Goal: Task Accomplishment & Management: Complete application form

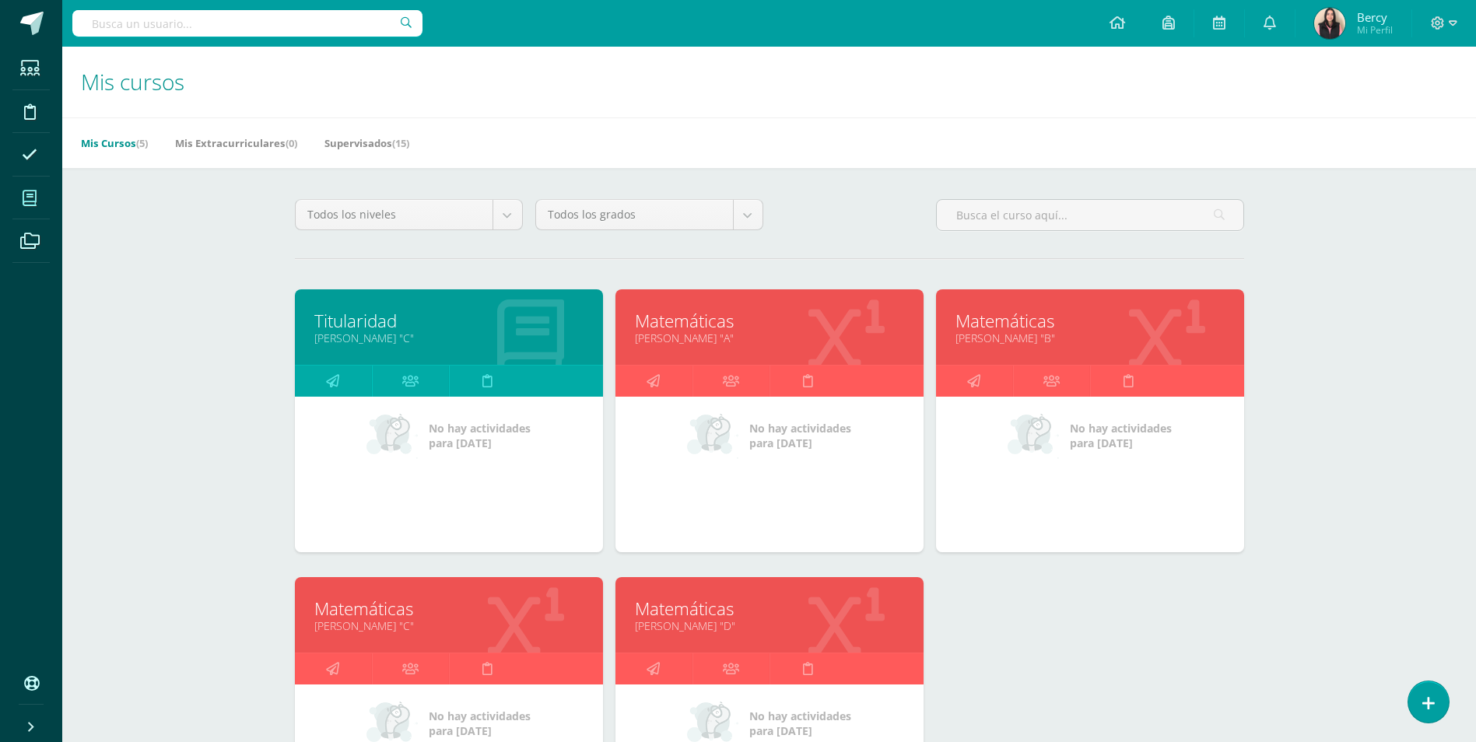
click at [365, 487] on link "Matemáticas" at bounding box center [448, 609] width 269 height 24
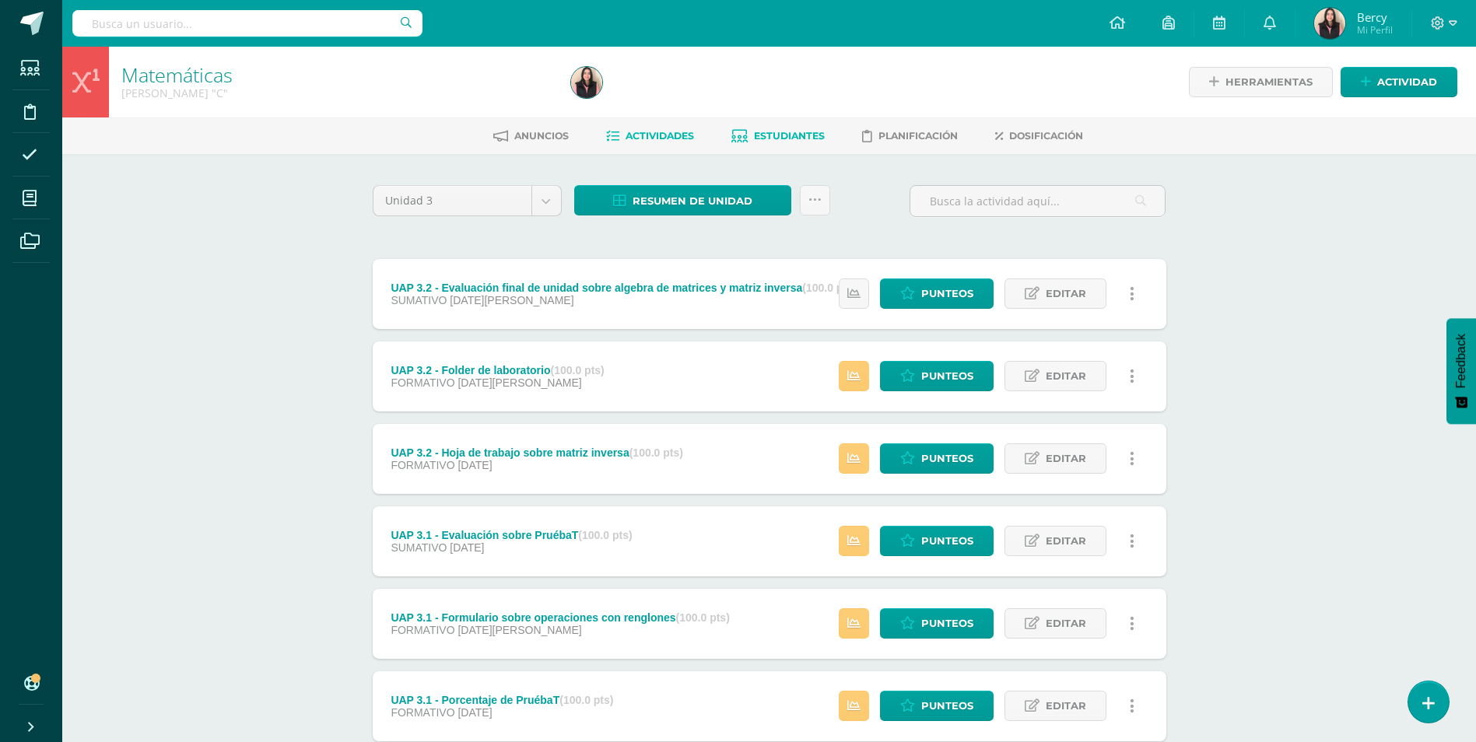
click at [799, 145] on link "Estudiantes" at bounding box center [778, 136] width 93 height 25
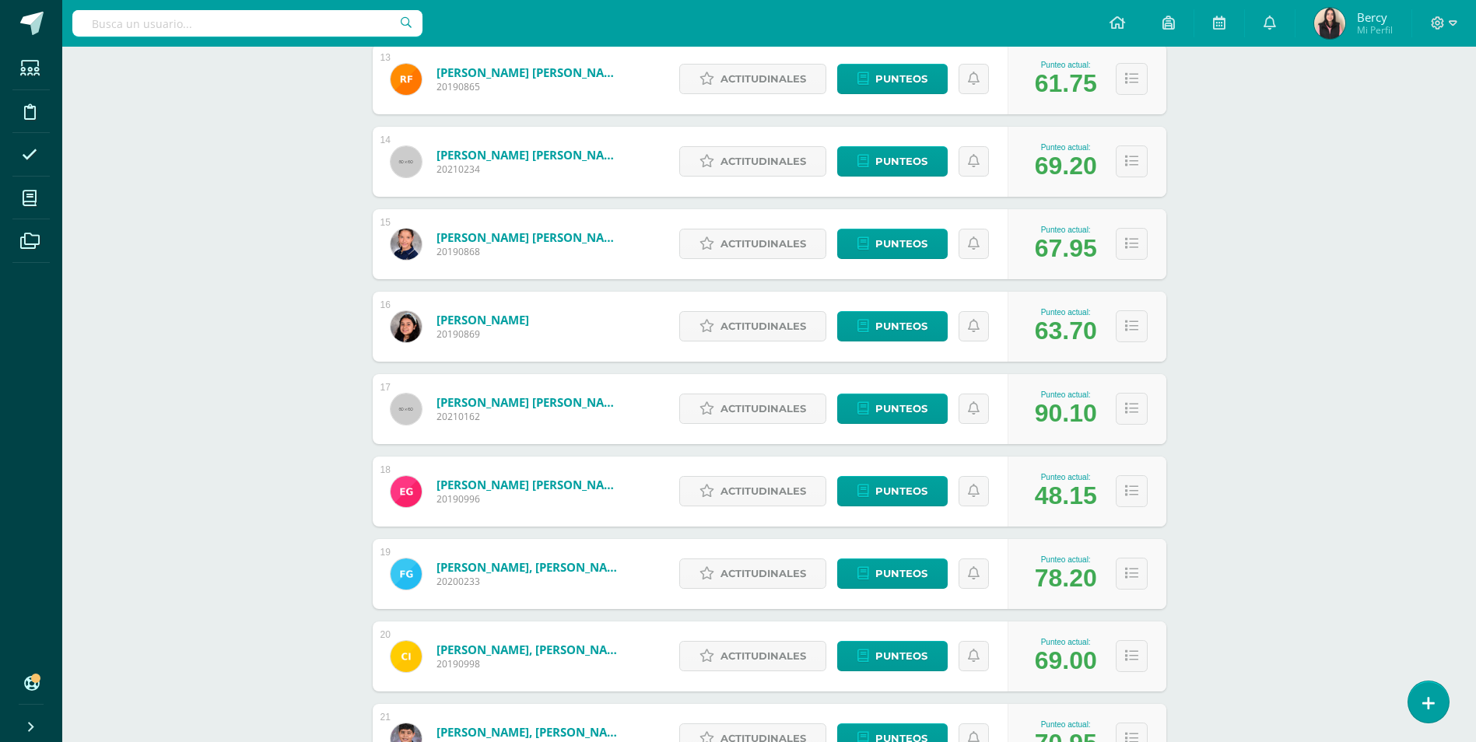
scroll to position [1285, 0]
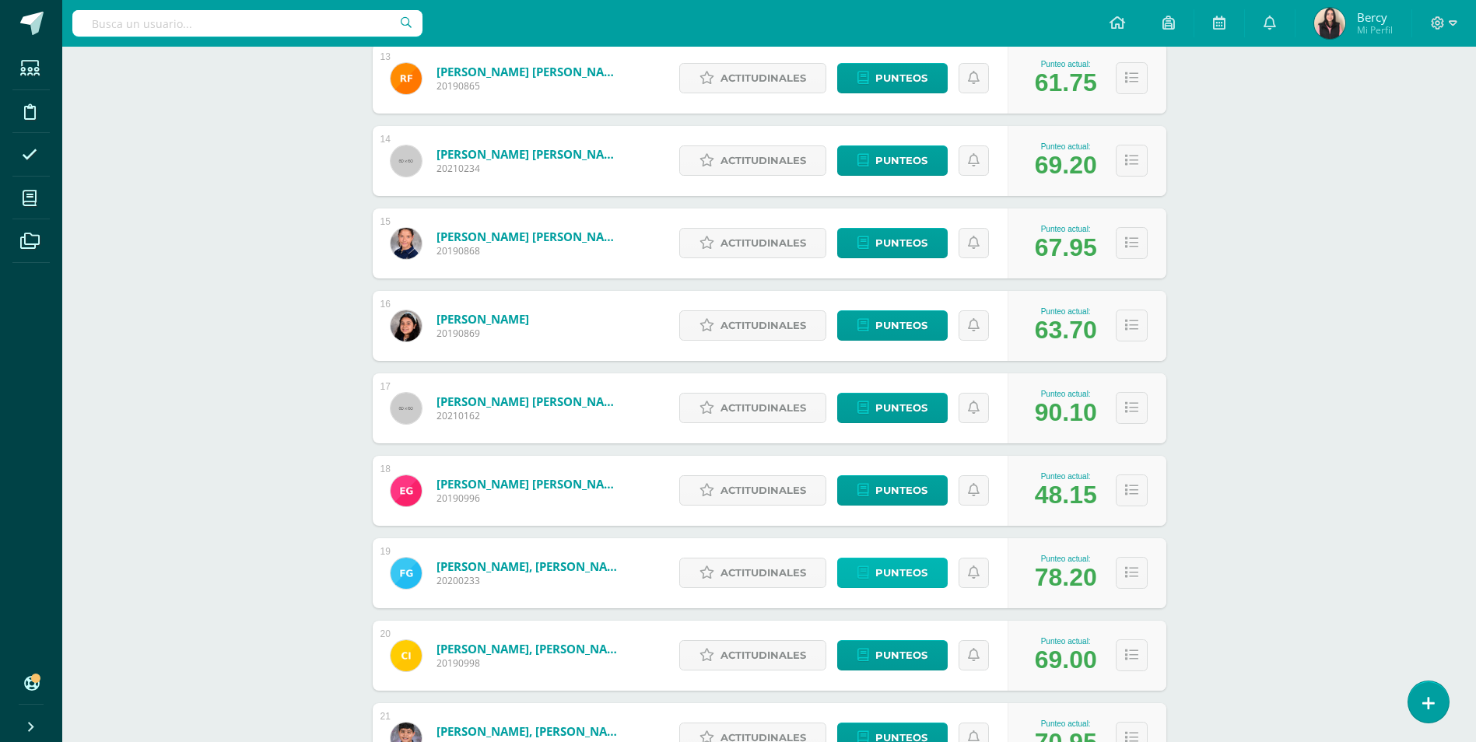
click at [928, 577] on link "Punteos" at bounding box center [892, 573] width 111 height 30
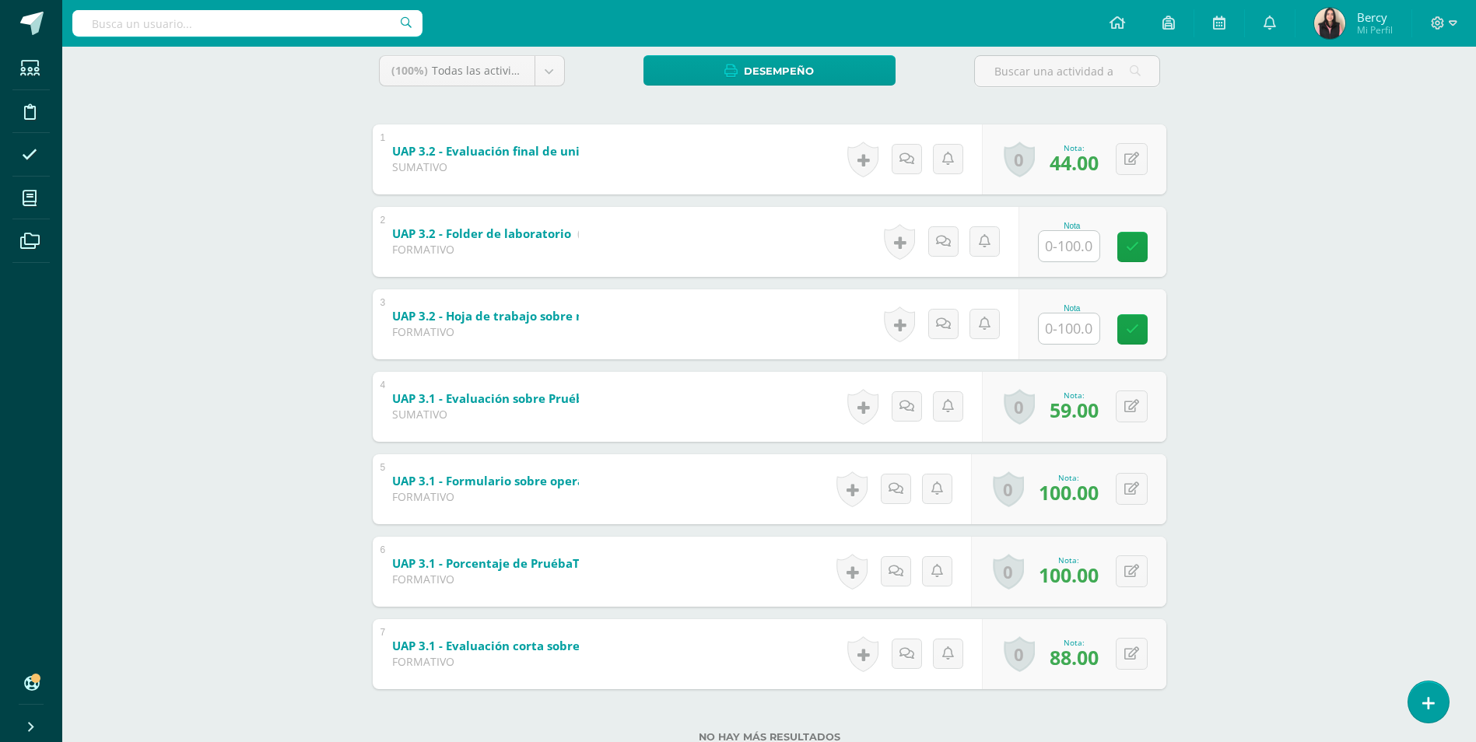
scroll to position [237, 0]
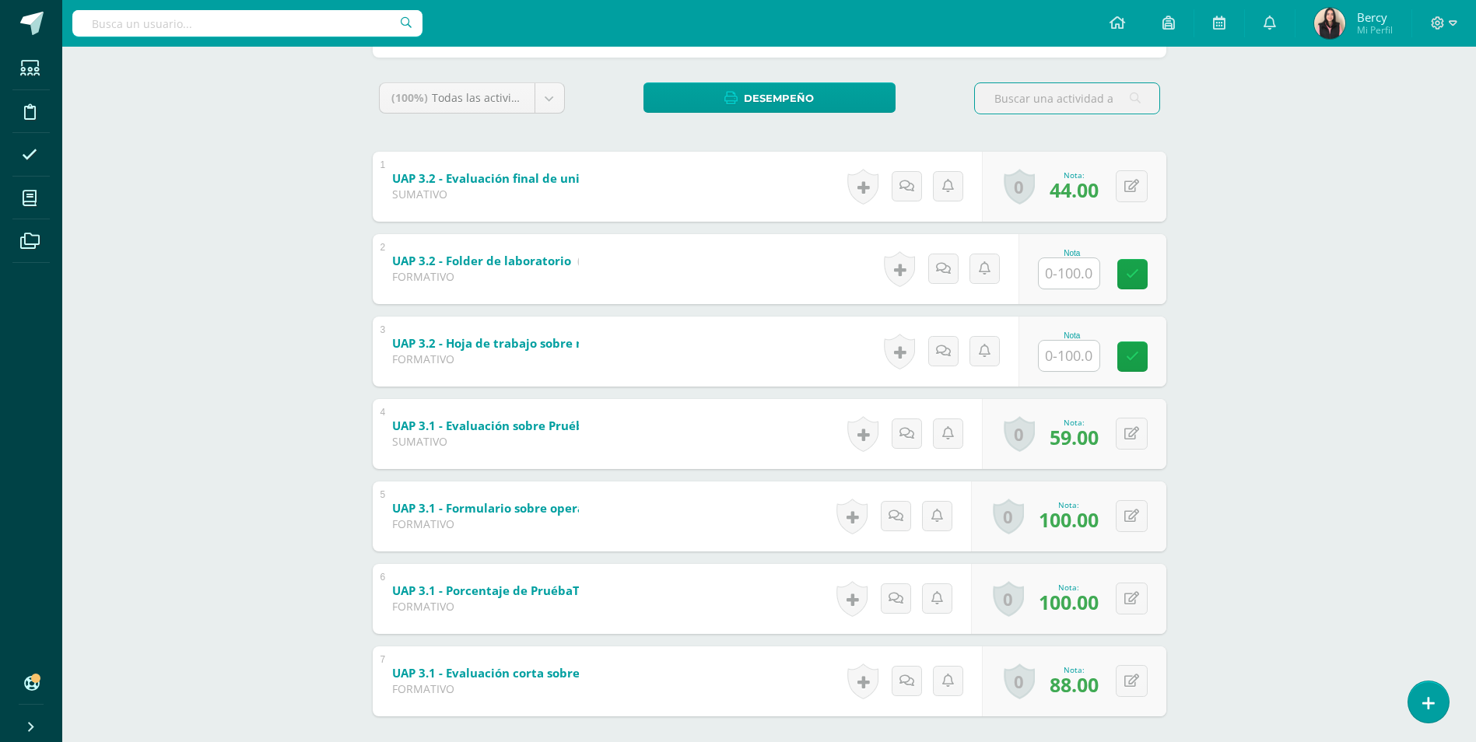
click at [1062, 287] on input "text" at bounding box center [1069, 273] width 61 height 30
type input "41"
click at [1086, 356] on input "text" at bounding box center [1069, 356] width 61 height 30
type input "30"
click at [1123, 366] on div "Nota 30" at bounding box center [1093, 352] width 148 height 70
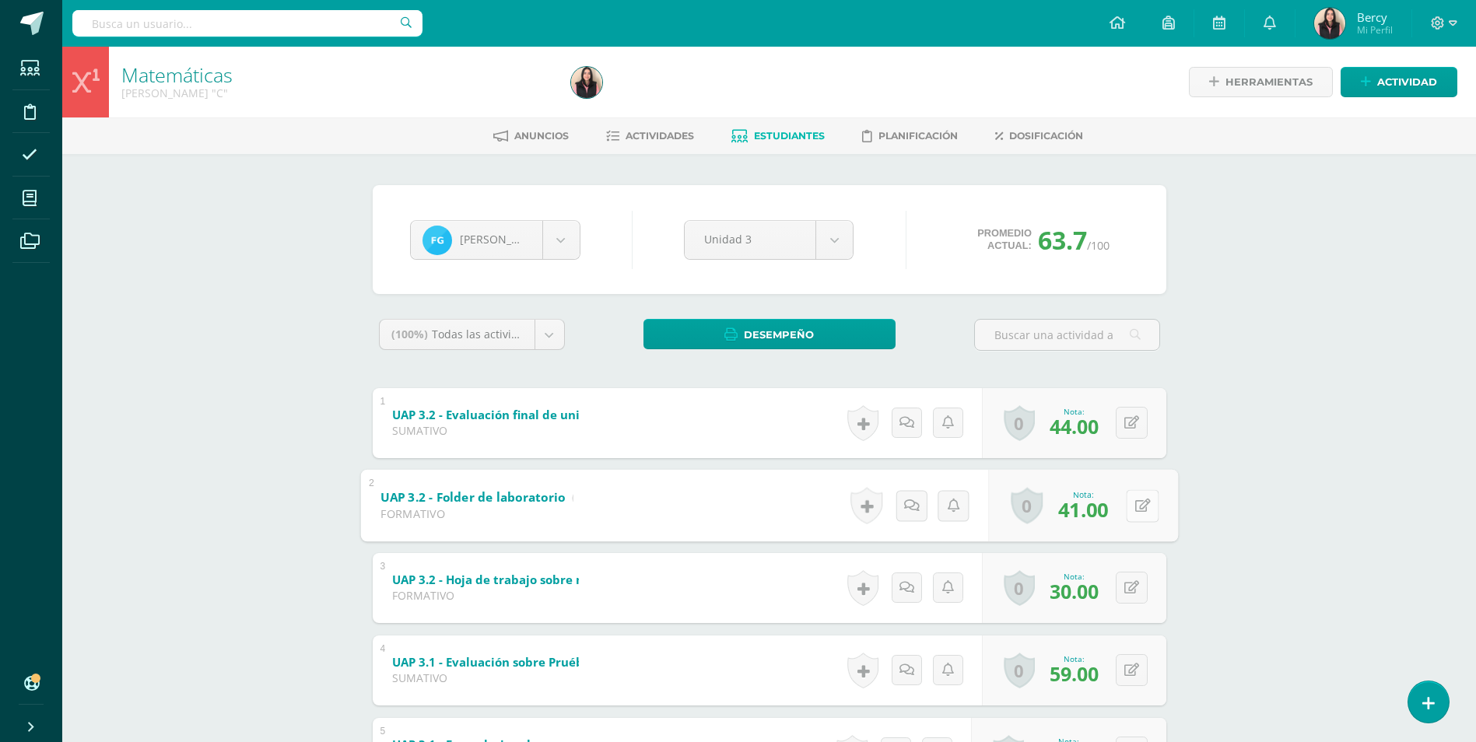
click at [1137, 509] on icon at bounding box center [1143, 505] width 16 height 13
click at [1136, 595] on icon at bounding box center [1132, 587] width 15 height 13
click at [1110, 590] on link at bounding box center [1101, 592] width 31 height 31
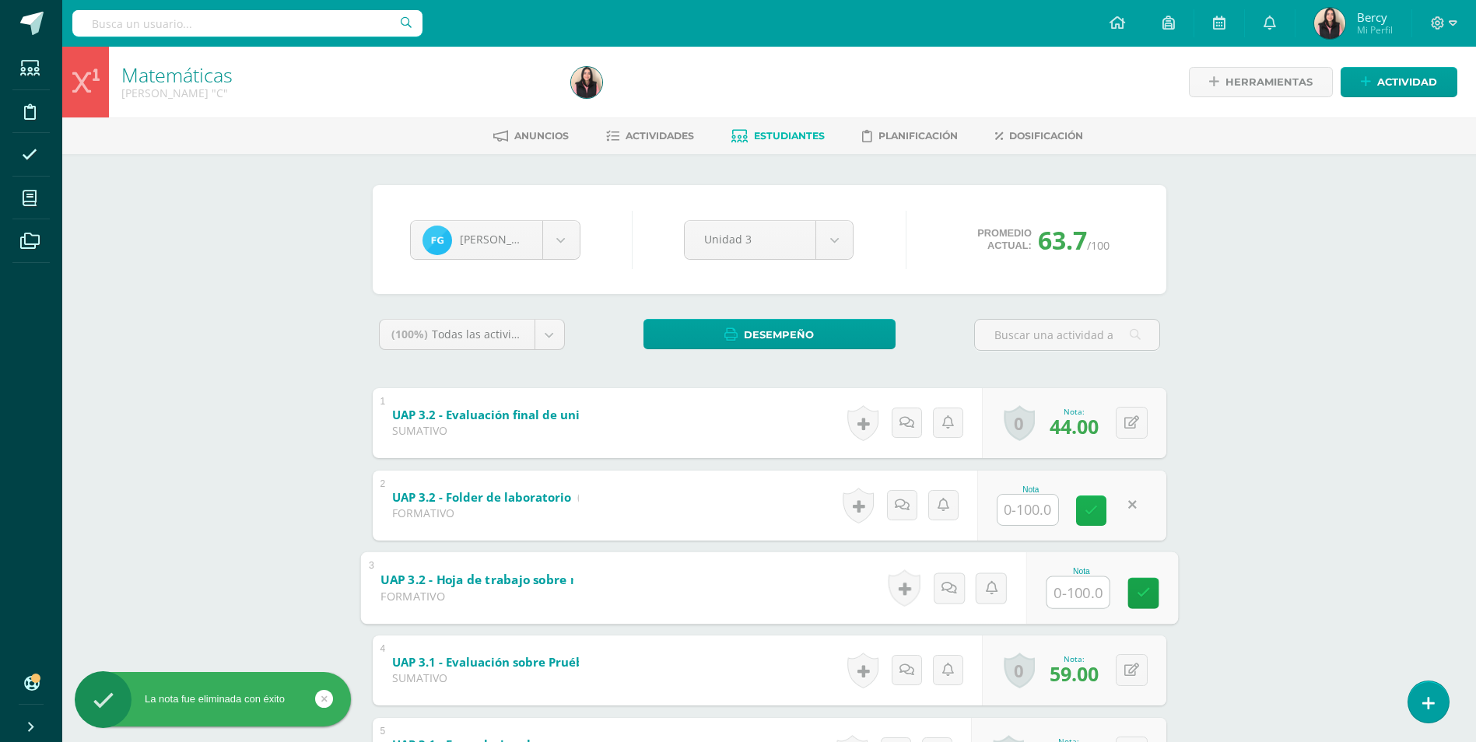
click at [1087, 511] on icon at bounding box center [1091, 510] width 13 height 13
click at [1142, 501] on link at bounding box center [1133, 511] width 30 height 30
click at [1142, 600] on icon at bounding box center [1143, 593] width 14 height 13
click at [1146, 595] on icon at bounding box center [1143, 593] width 14 height 13
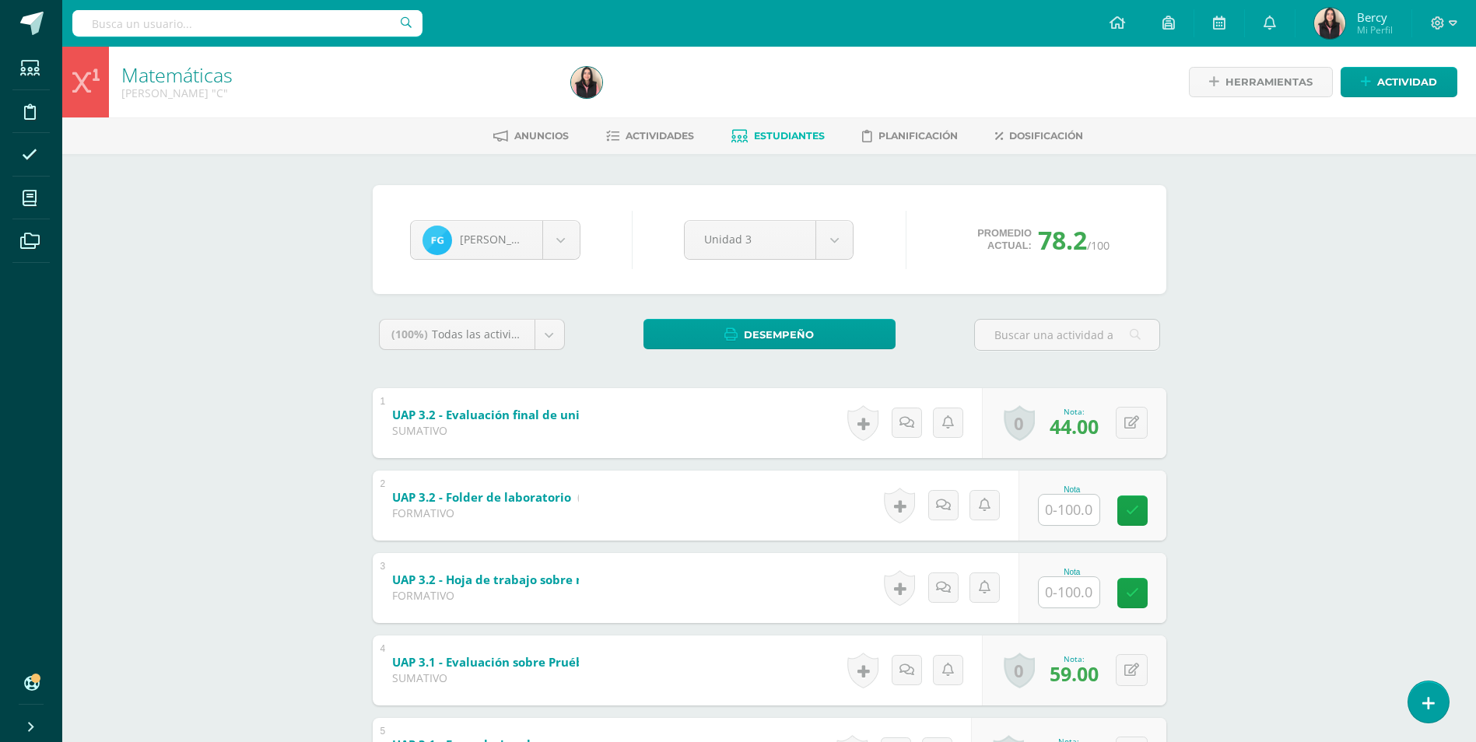
click at [1264, 382] on div "Matemáticas [PERSON_NAME] "C" Herramientas Detalle de asistencias Actividad Anu…" at bounding box center [769, 552] width 1414 height 1010
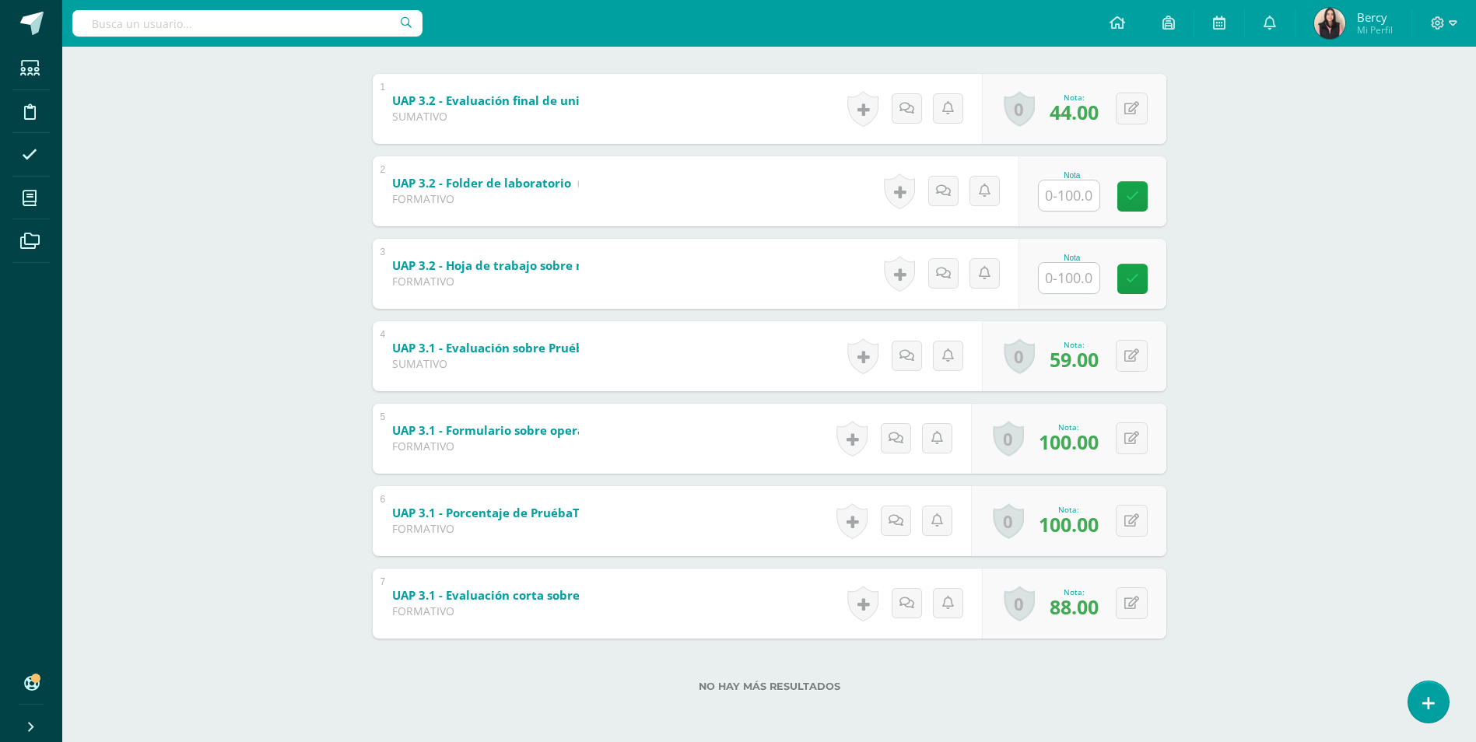
scroll to position [3, 0]
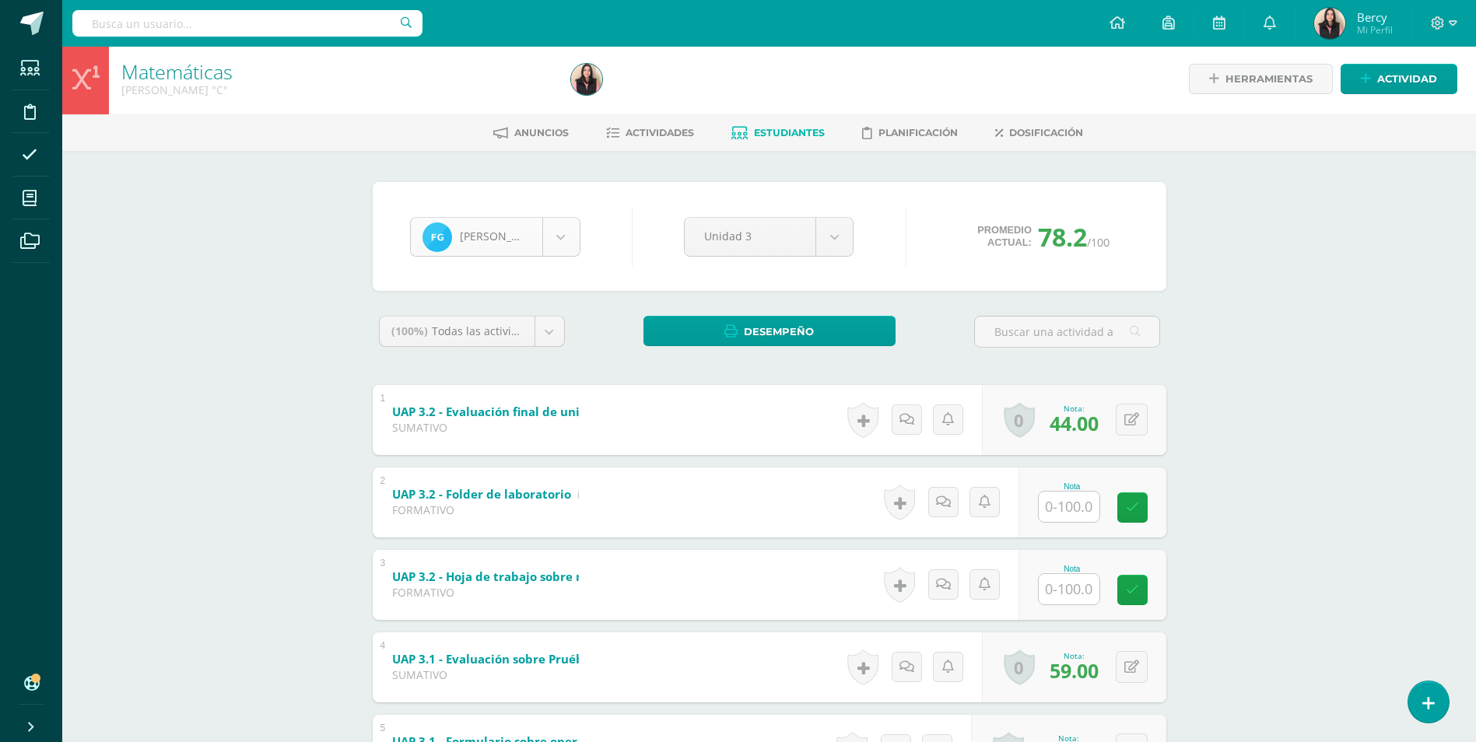
click at [554, 237] on body "Estudiantes Disciplina Asistencia Mis cursos Archivos Soporte Centro de ayuda Ú…" at bounding box center [738, 525] width 1476 height 1057
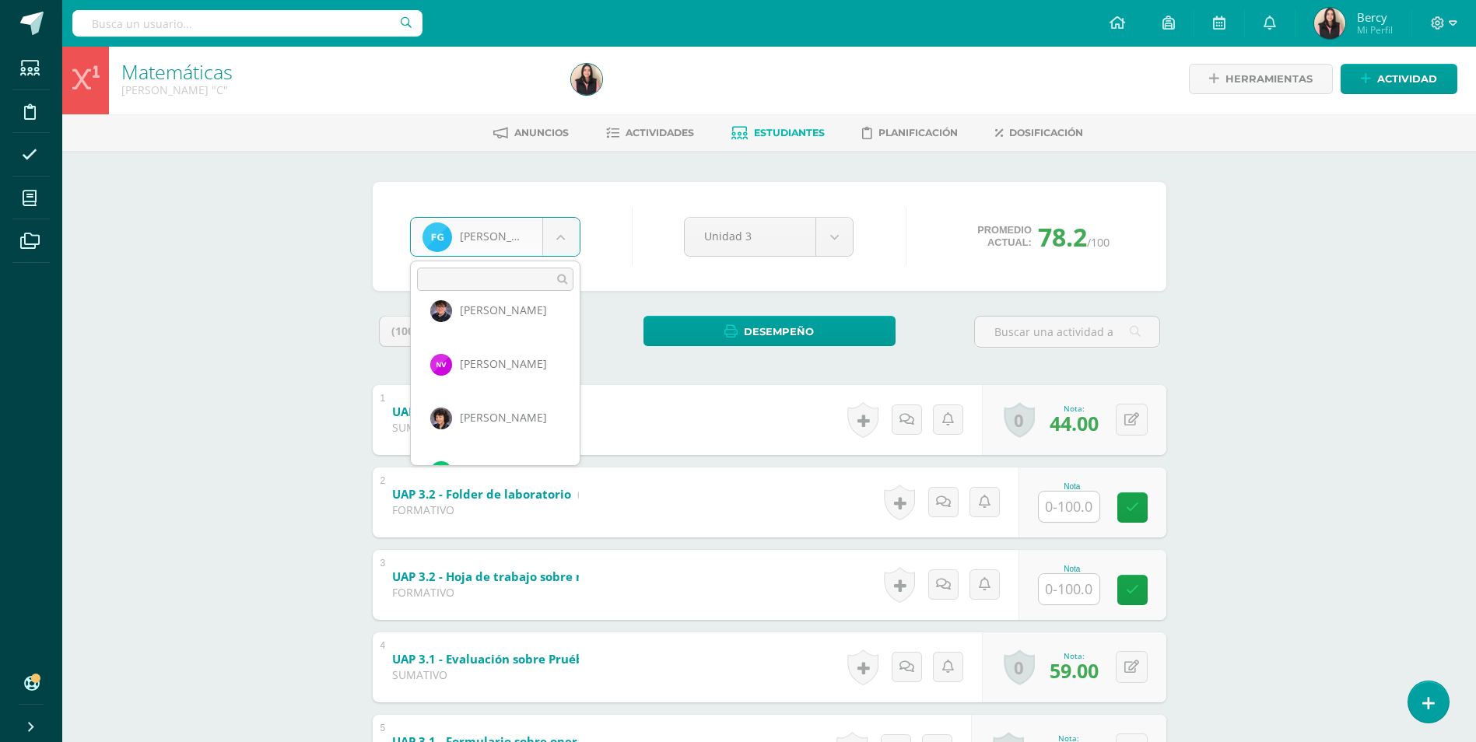
scroll to position [2314, 0]
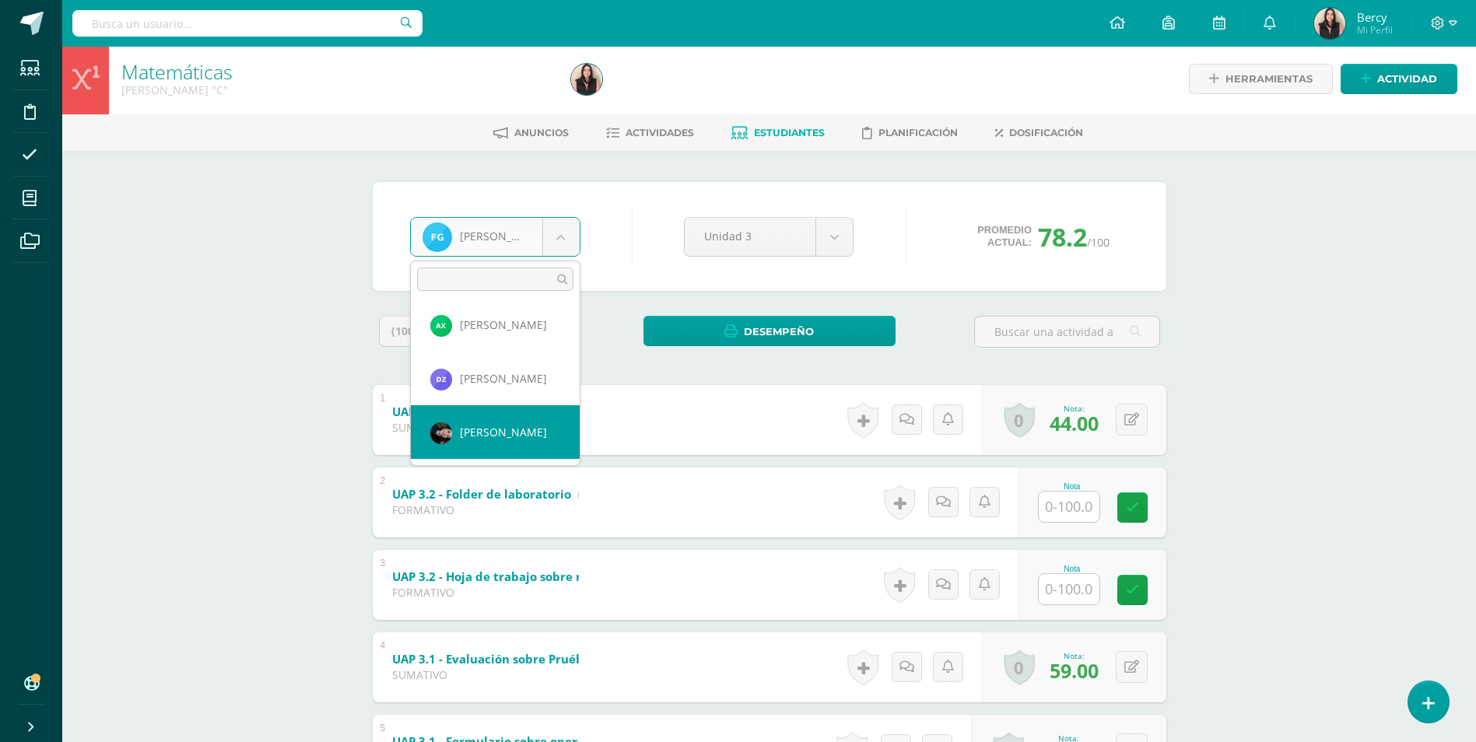
select select "3321"
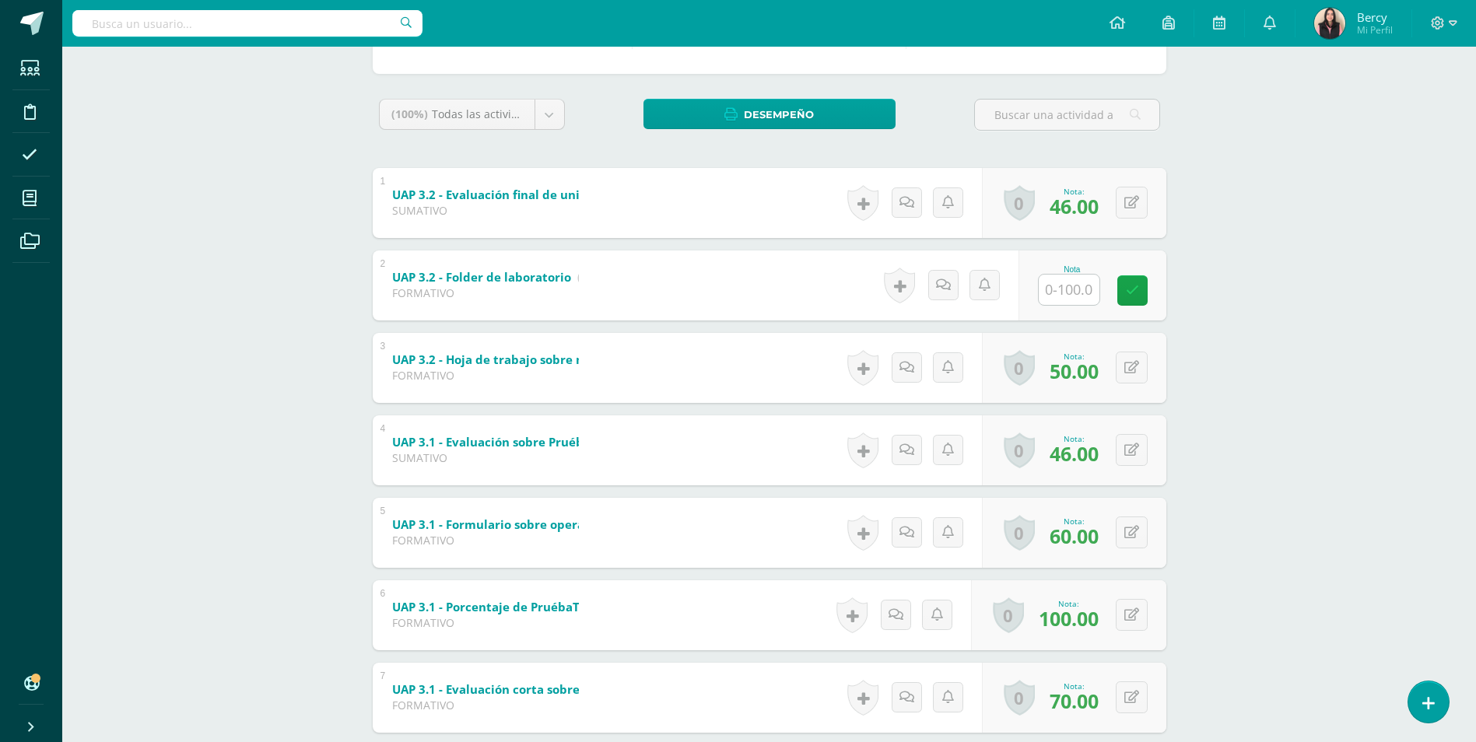
scroll to position [233, 0]
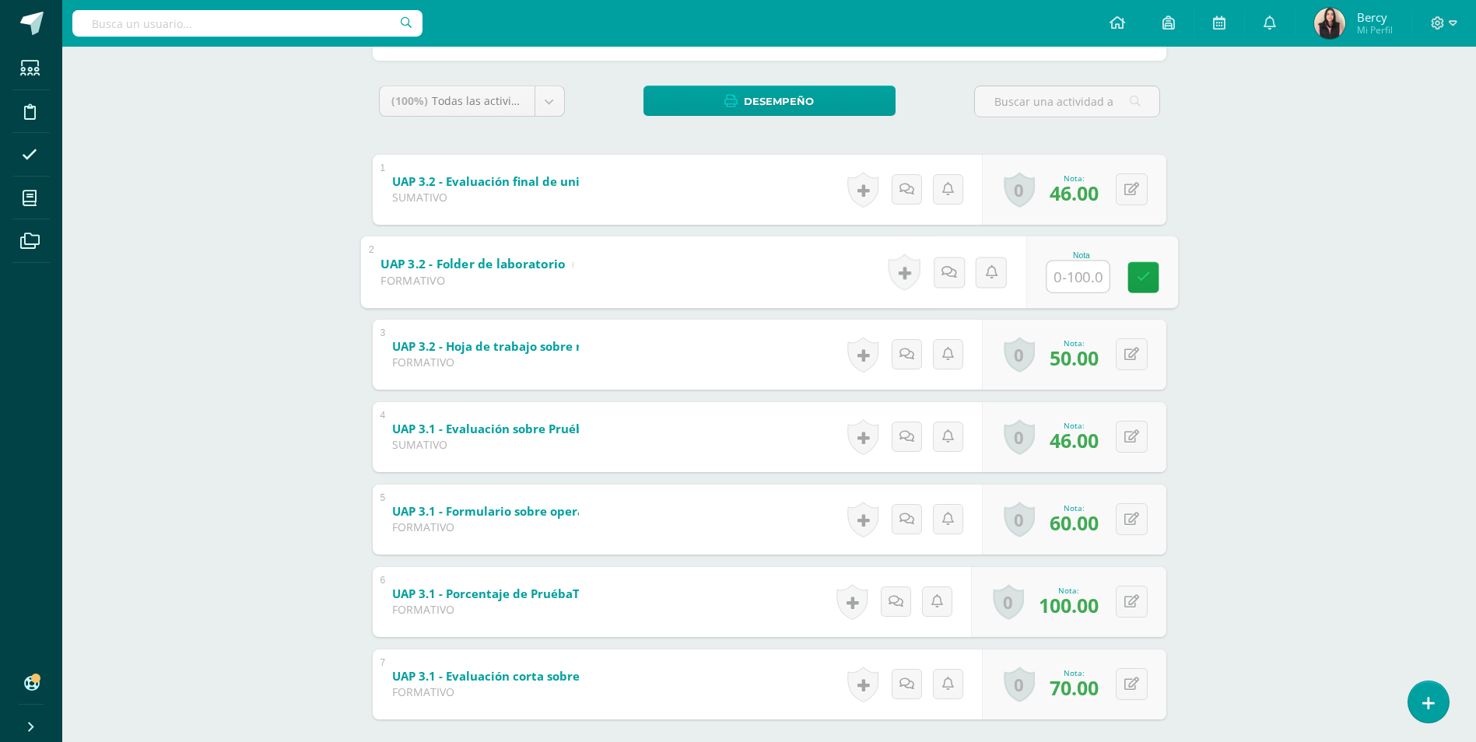
click at [1066, 277] on input "text" at bounding box center [1078, 276] width 62 height 31
type input "47"
drag, startPoint x: 1130, startPoint y: 272, endPoint x: 938, endPoint y: 192, distance: 208.0
click at [1131, 272] on link at bounding box center [1143, 276] width 31 height 31
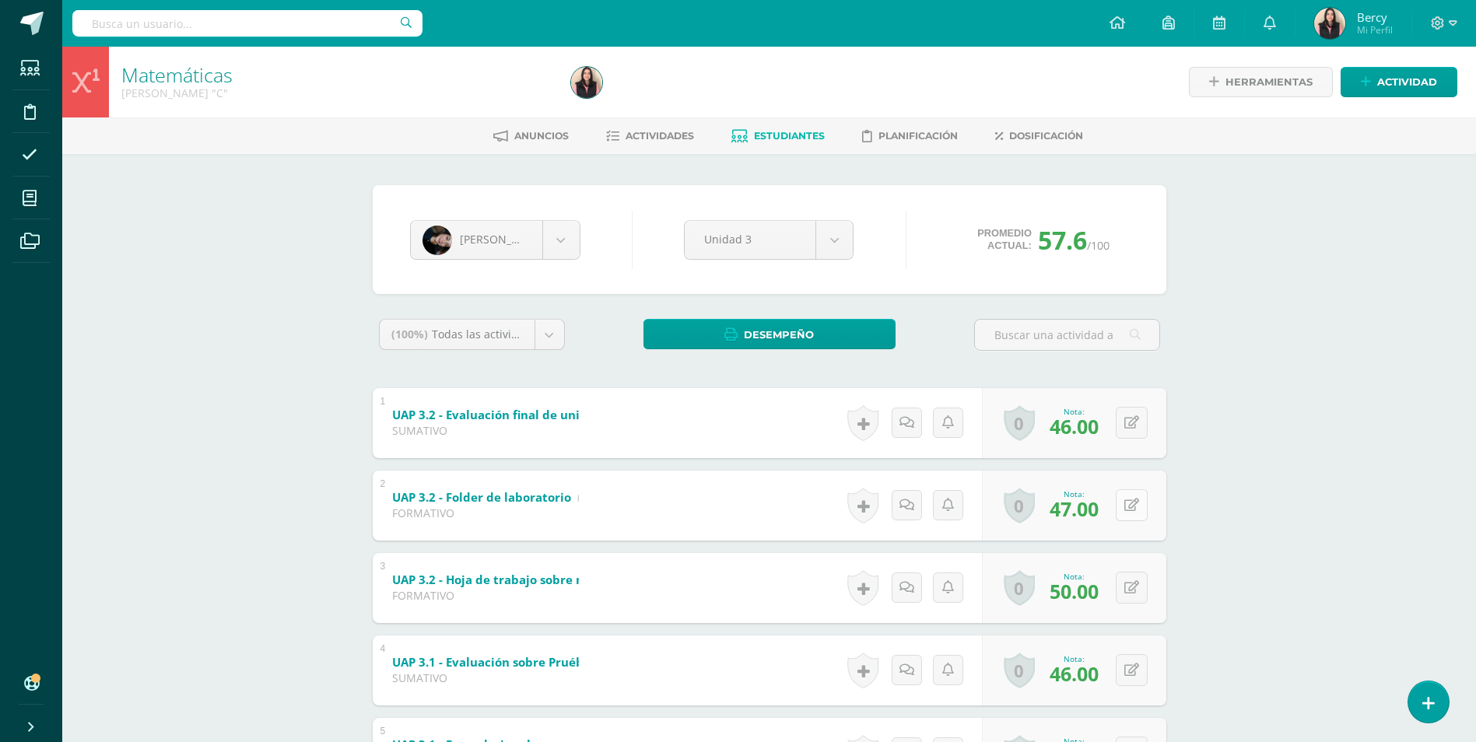
click at [1137, 512] on icon at bounding box center [1132, 505] width 15 height 13
type input "72"
click at [1100, 504] on icon at bounding box center [1101, 510] width 14 height 13
click at [1130, 502] on button at bounding box center [1142, 506] width 33 height 33
type input "67"
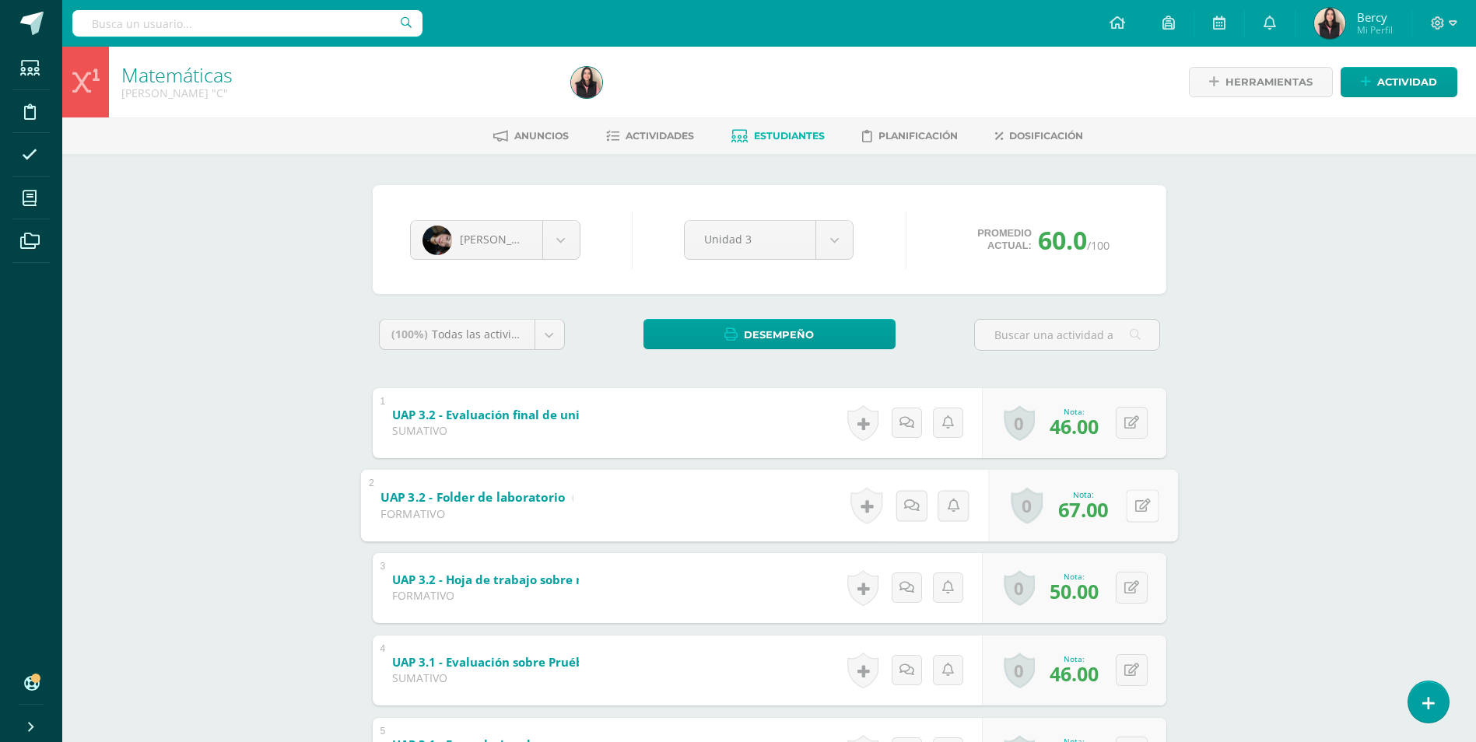
click at [1140, 501] on button at bounding box center [1142, 506] width 33 height 33
drag, startPoint x: 234, startPoint y: 254, endPoint x: 59, endPoint y: 14, distance: 296.8
click at [233, 254] on div "Matemáticas Quinto Bachillerato "C" Herramientas Detalle de asistencias Activid…" at bounding box center [769, 552] width 1414 height 1010
click at [1254, 484] on div "Matemáticas [PERSON_NAME] "C" Herramientas Detalle de asistencias Actividad Anu…" at bounding box center [769, 552] width 1414 height 1010
click at [1133, 502] on button at bounding box center [1132, 506] width 32 height 32
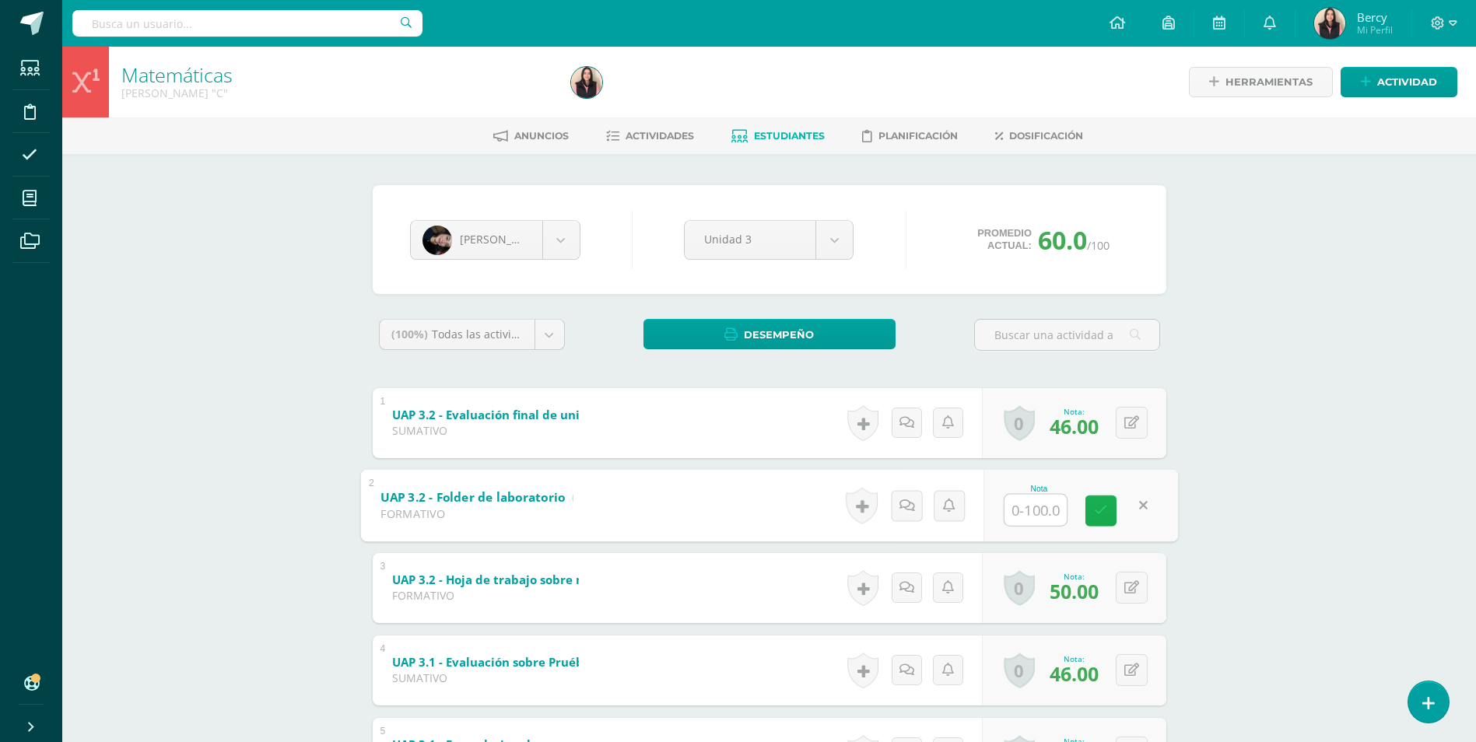
click at [1099, 513] on icon at bounding box center [1101, 510] width 14 height 13
click at [1266, 500] on div "Matemáticas [PERSON_NAME] "C" Herramientas Detalle de asistencias Actividad Anu…" at bounding box center [769, 552] width 1414 height 1010
click at [1281, 484] on div "Matemáticas [PERSON_NAME] "C" Herramientas Detalle de asistencias Actividad Anu…" at bounding box center [769, 552] width 1414 height 1010
click at [1255, 425] on div "Matemáticas [PERSON_NAME] "C" Herramientas Detalle de asistencias Actividad Anu…" at bounding box center [769, 552] width 1414 height 1010
click at [1238, 377] on div "Matemáticas [PERSON_NAME] "C" Herramientas Detalle de asistencias Actividad Anu…" at bounding box center [769, 552] width 1414 height 1010
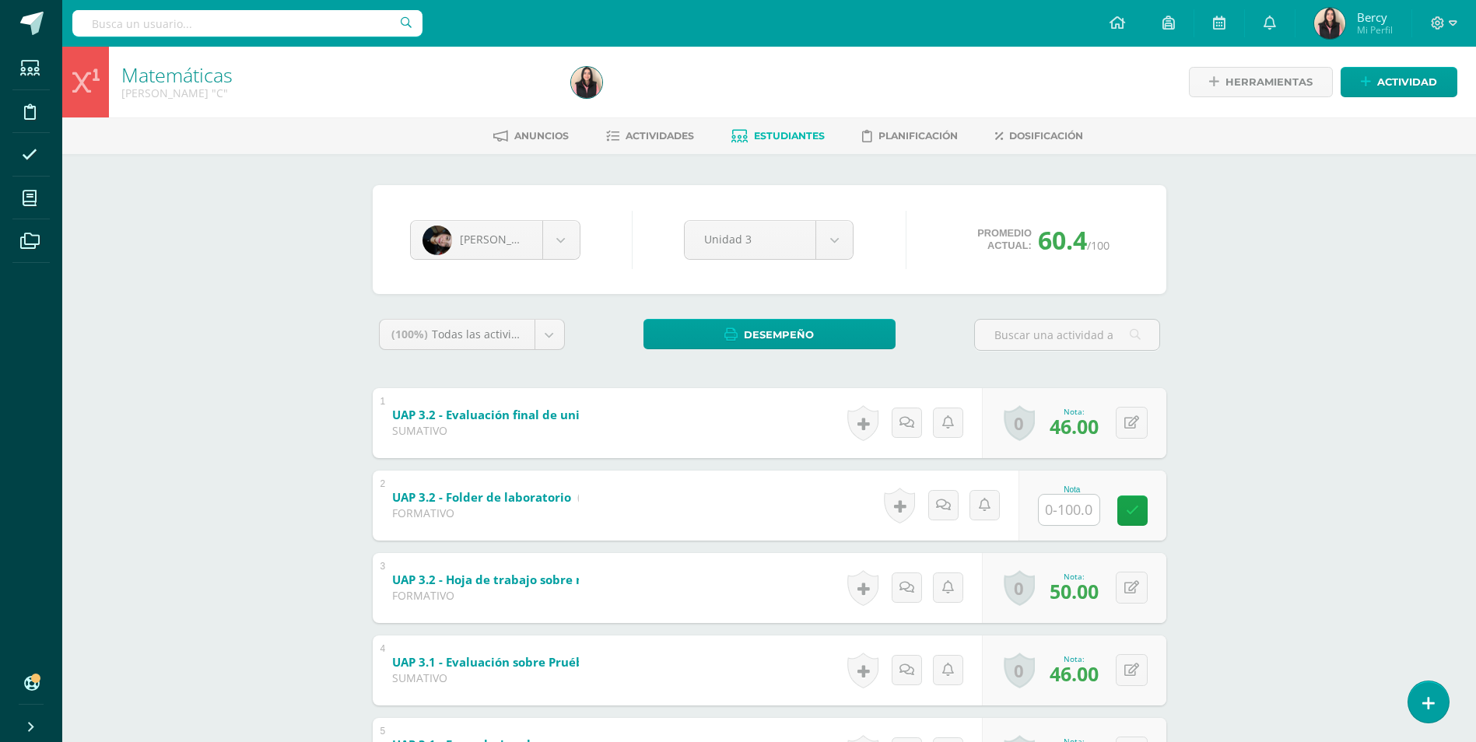
click at [176, 227] on div "Matemáticas [PERSON_NAME] "C" Herramientas Detalle de asistencias Actividad Anu…" at bounding box center [769, 552] width 1414 height 1010
click at [573, 241] on body "Estudiantes Disciplina Asistencia Mis cursos Archivos Soporte Centro de ayuda Ú…" at bounding box center [738, 528] width 1476 height 1057
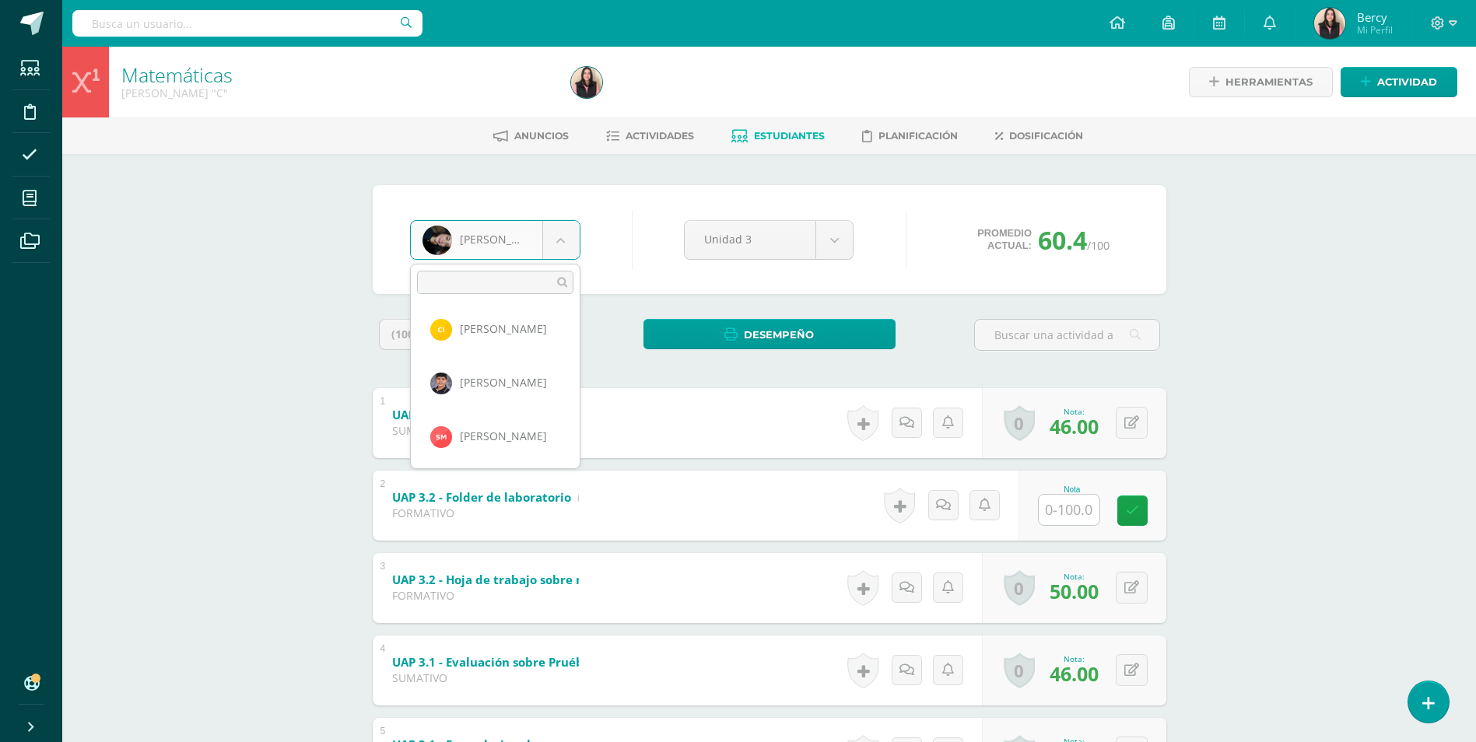
scroll to position [947, 0]
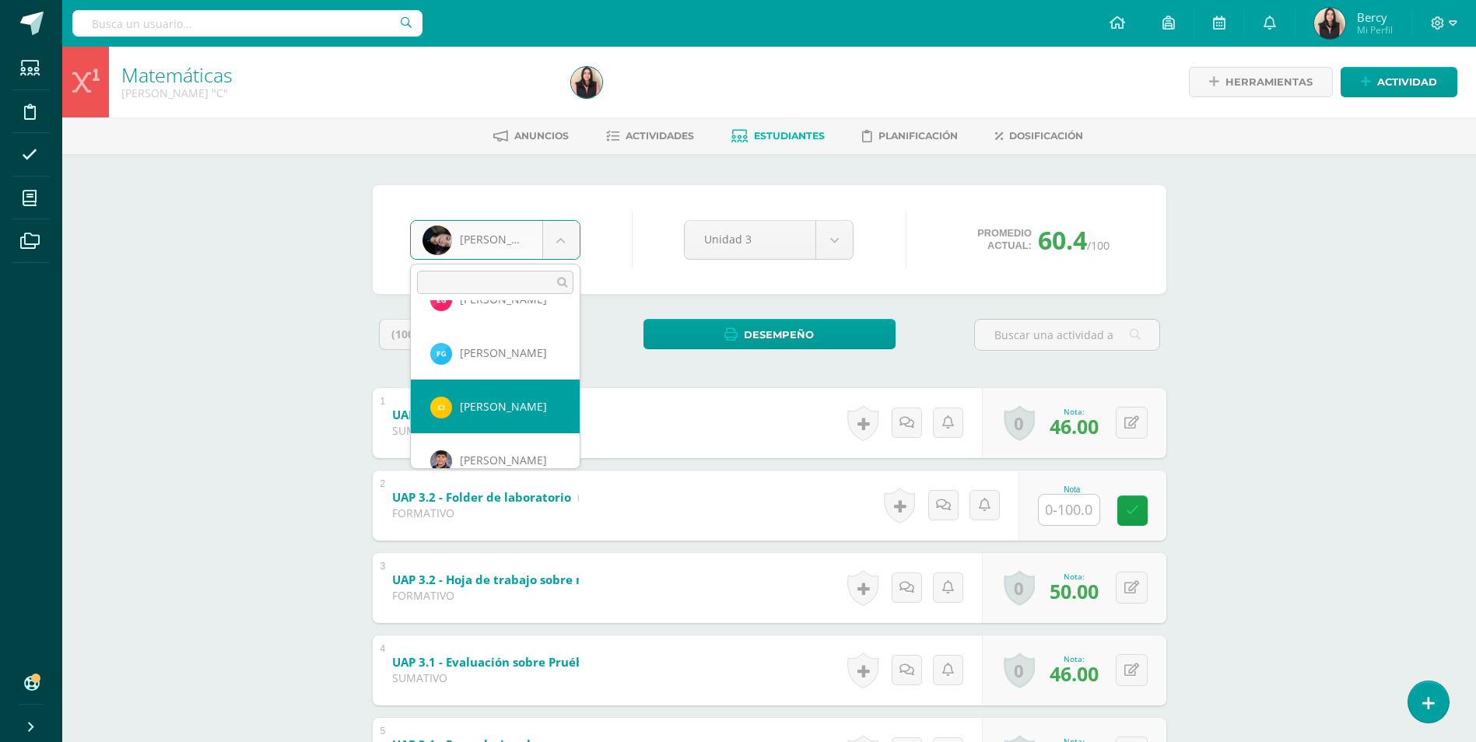
select select "3386"
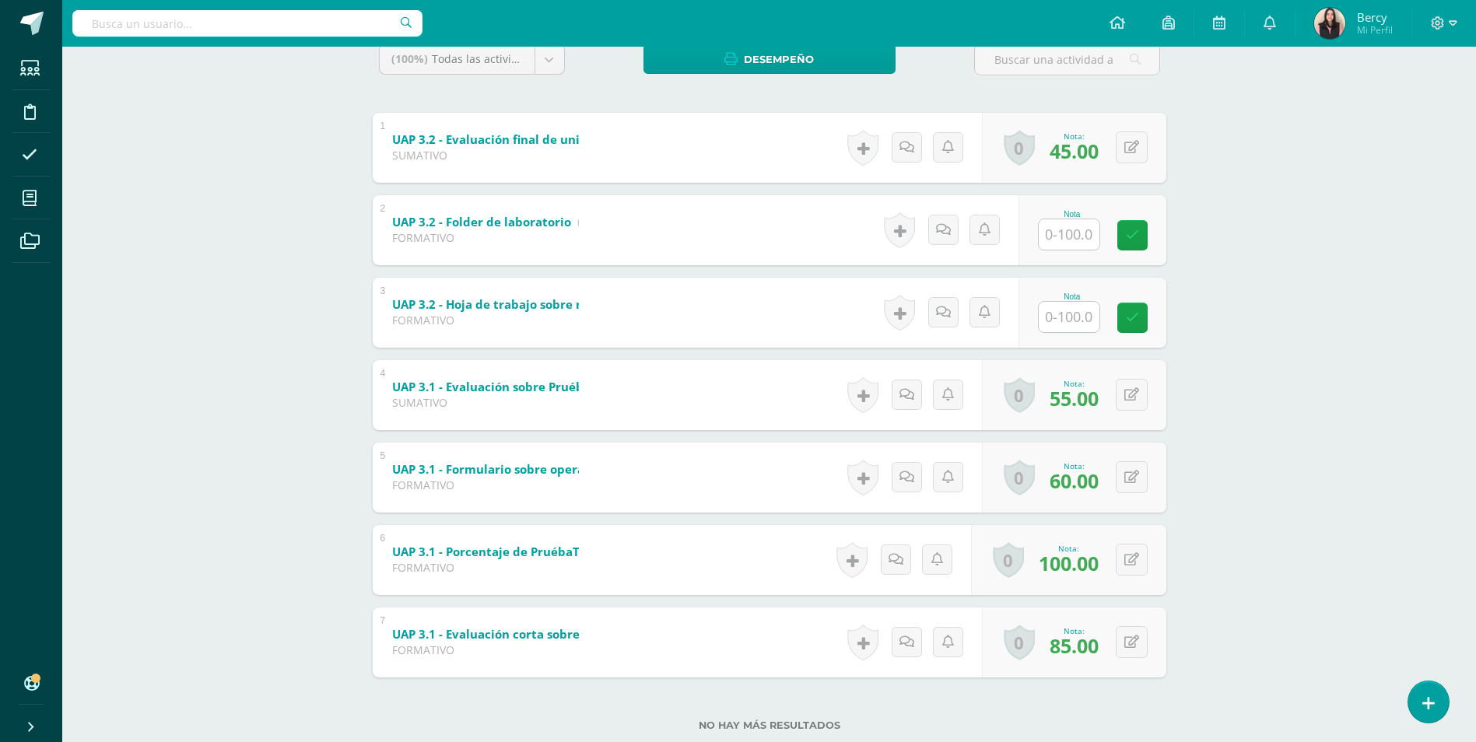
scroll to position [314, 0]
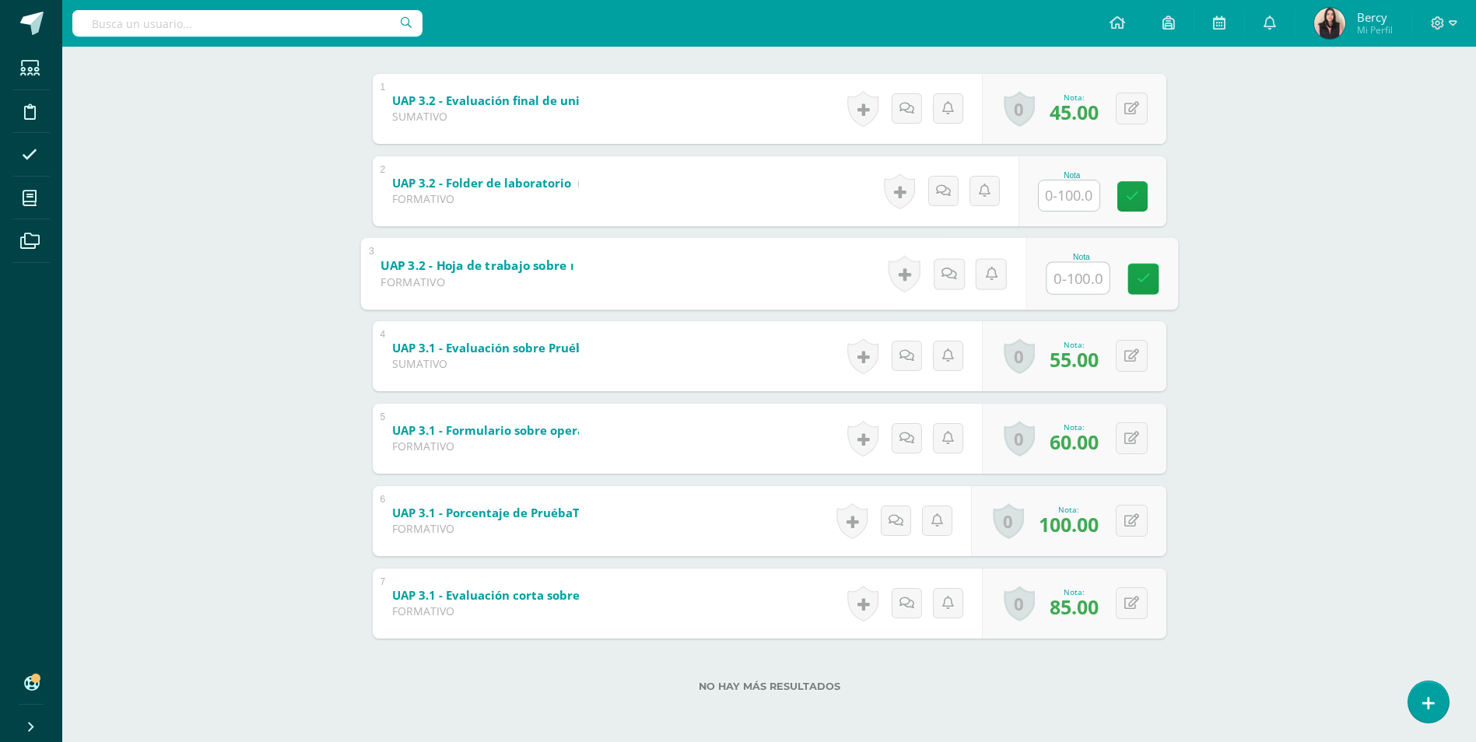
click at [1059, 282] on input "text" at bounding box center [1078, 277] width 62 height 31
type input "30"
click at [1080, 195] on input "text" at bounding box center [1069, 196] width 61 height 30
type input "48"
click at [1156, 205] on link at bounding box center [1143, 196] width 31 height 31
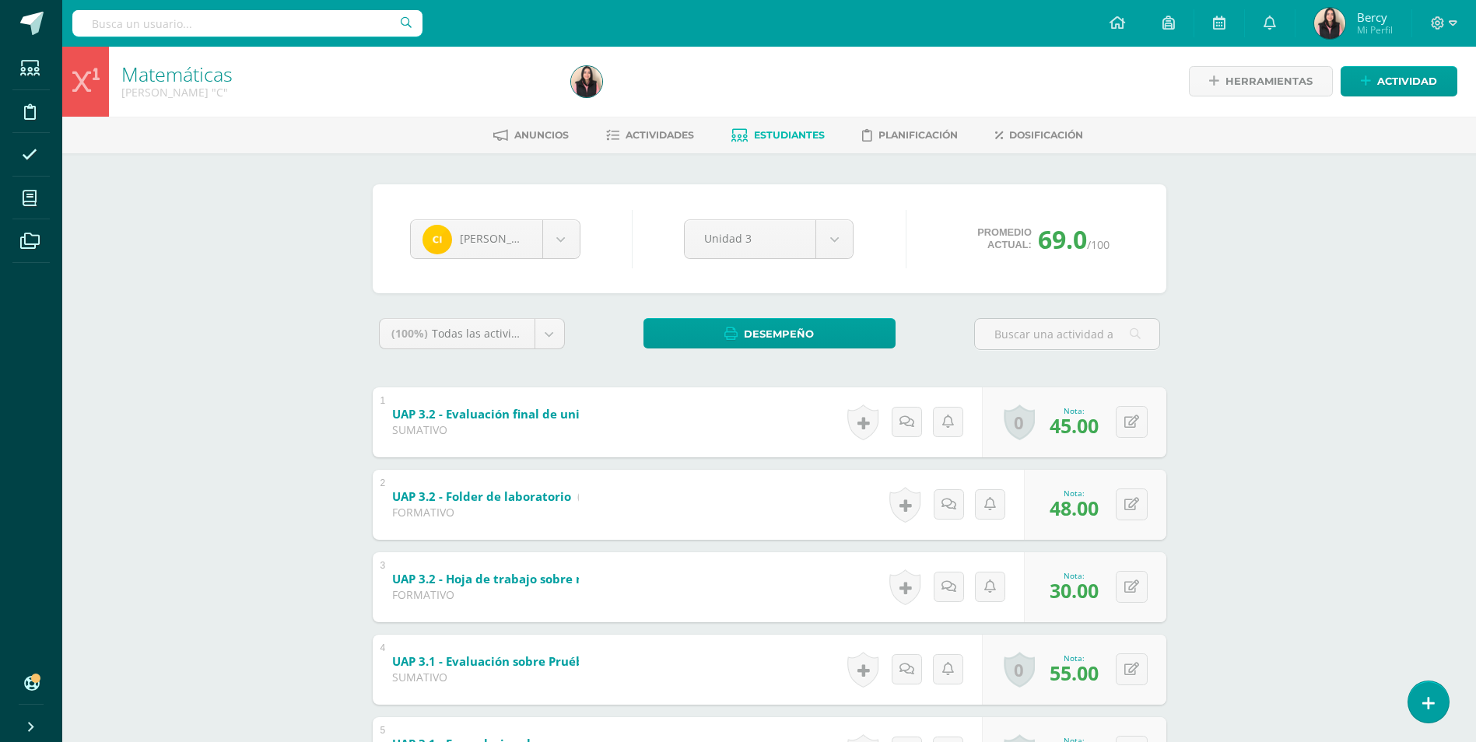
scroll to position [0, 0]
click at [1142, 583] on button at bounding box center [1132, 588] width 32 height 32
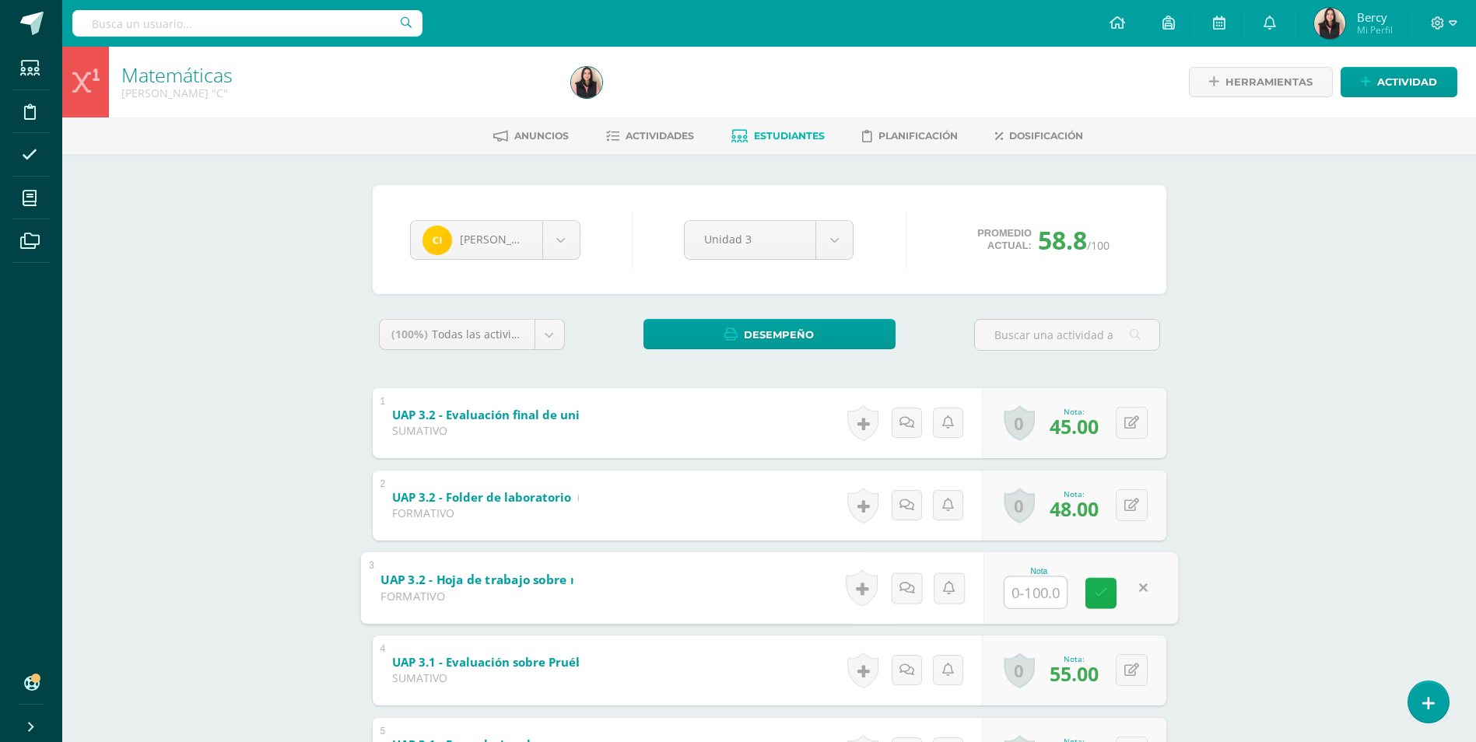
click at [1094, 598] on icon at bounding box center [1101, 593] width 14 height 13
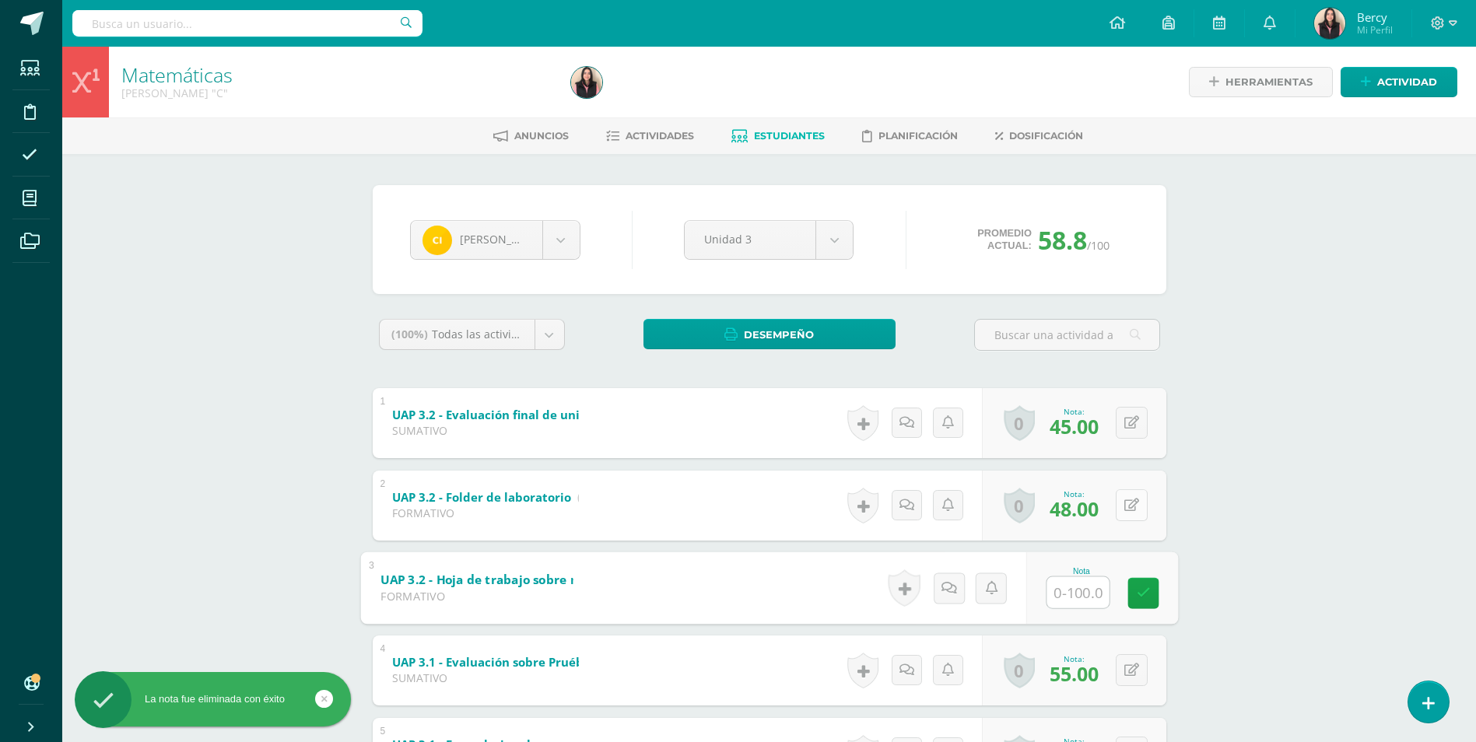
click at [1124, 509] on div "0 Logros Logros obtenidos Aún no hay logros agregados Nota: 48.00" at bounding box center [1074, 506] width 184 height 70
click at [1146, 507] on icon at bounding box center [1143, 505] width 16 height 13
click at [1098, 507] on icon at bounding box center [1101, 510] width 14 height 13
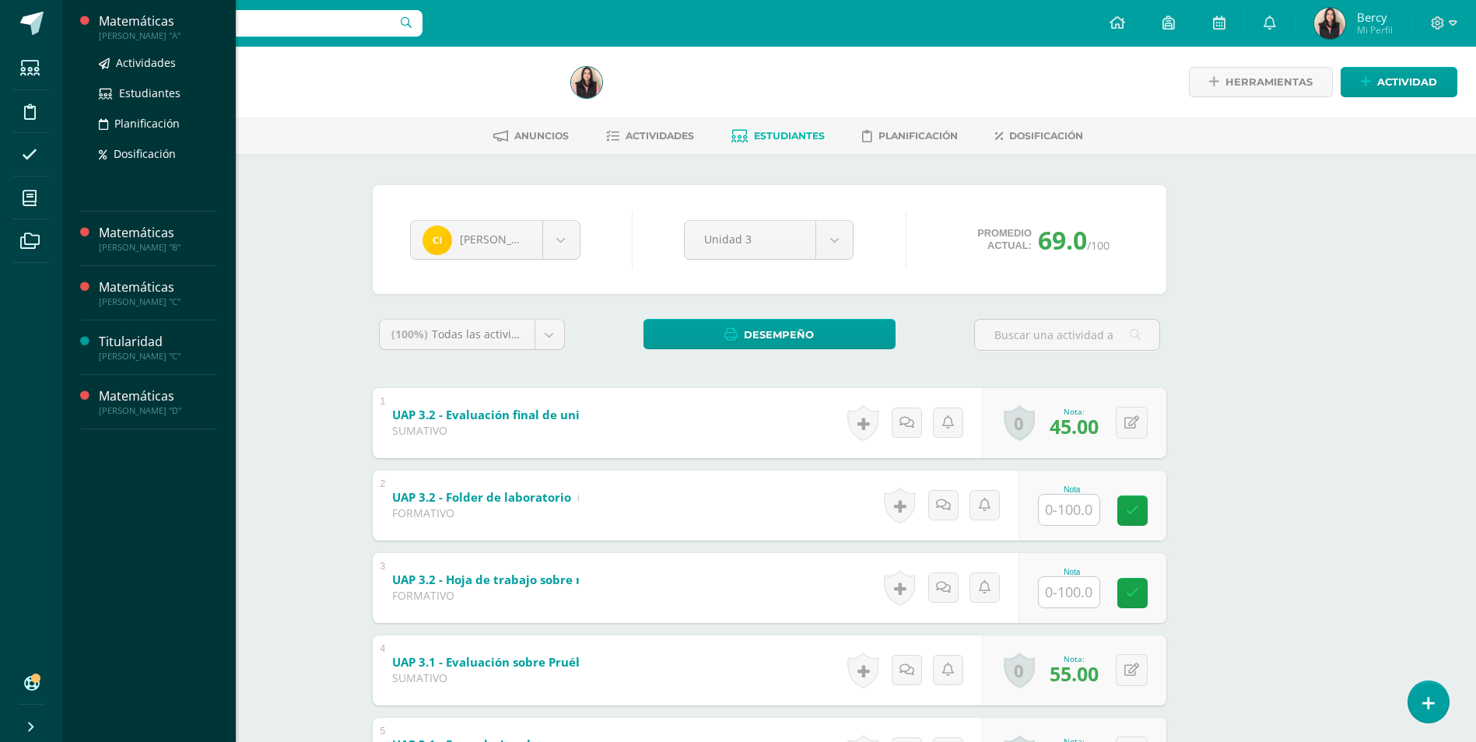
click at [137, 28] on div "Matemáticas" at bounding box center [158, 21] width 118 height 18
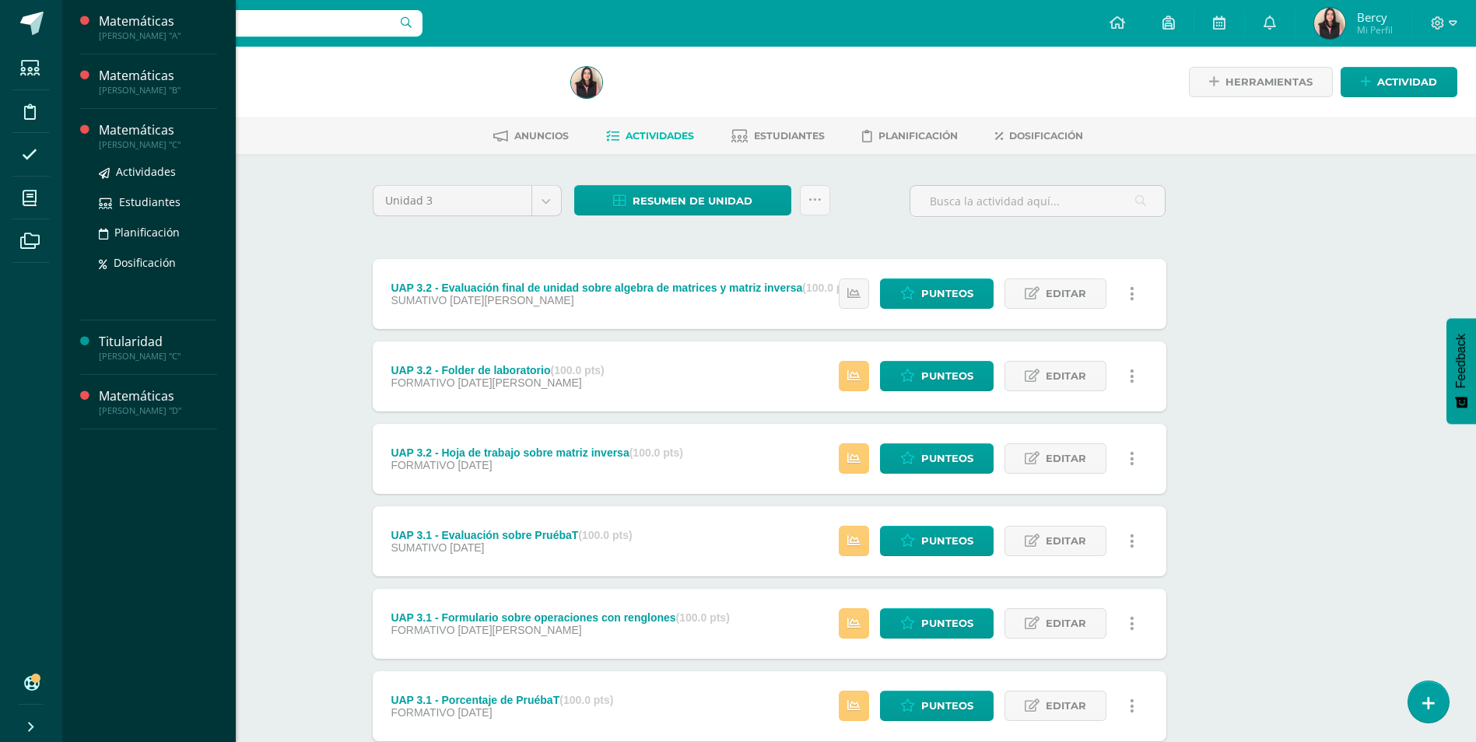
click at [139, 135] on div "Matemáticas" at bounding box center [158, 130] width 118 height 18
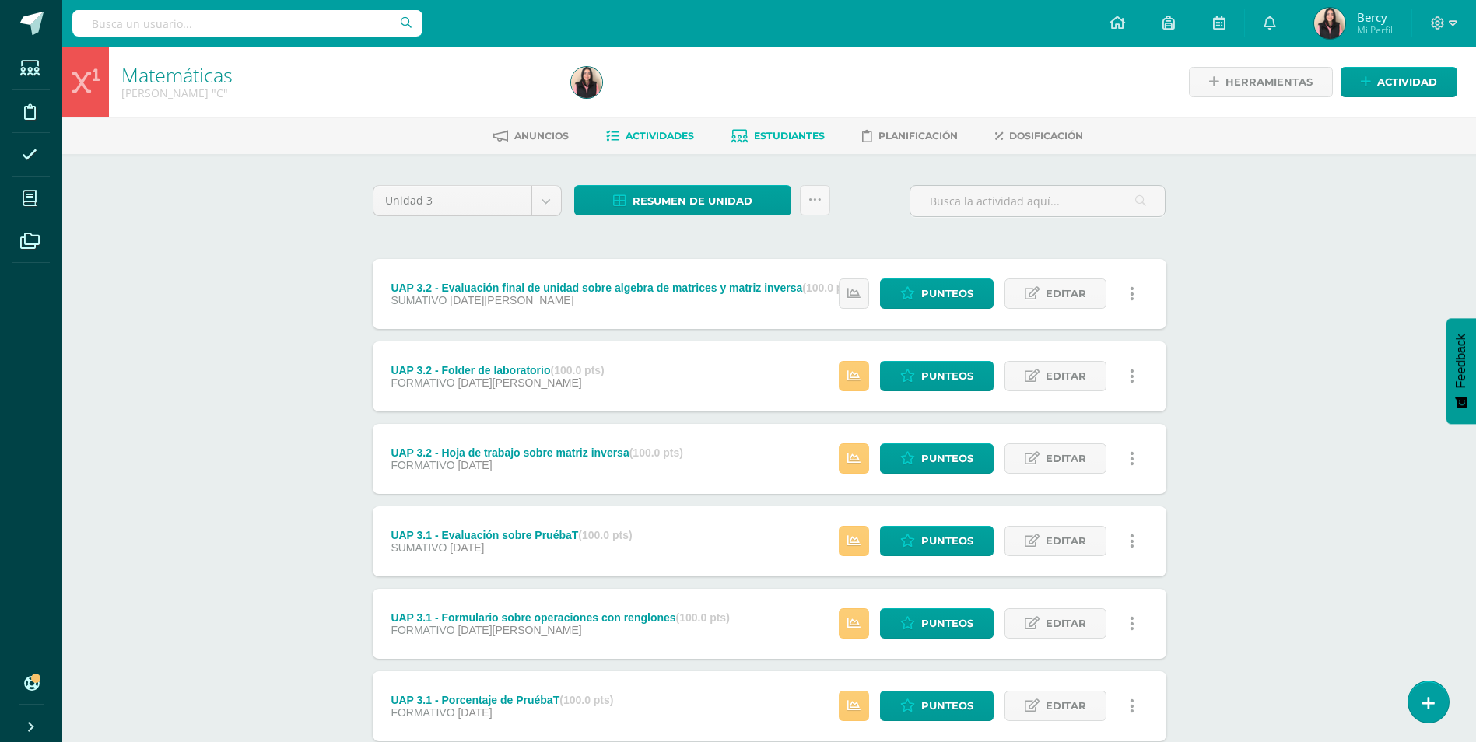
click at [795, 127] on link "Estudiantes" at bounding box center [778, 136] width 93 height 25
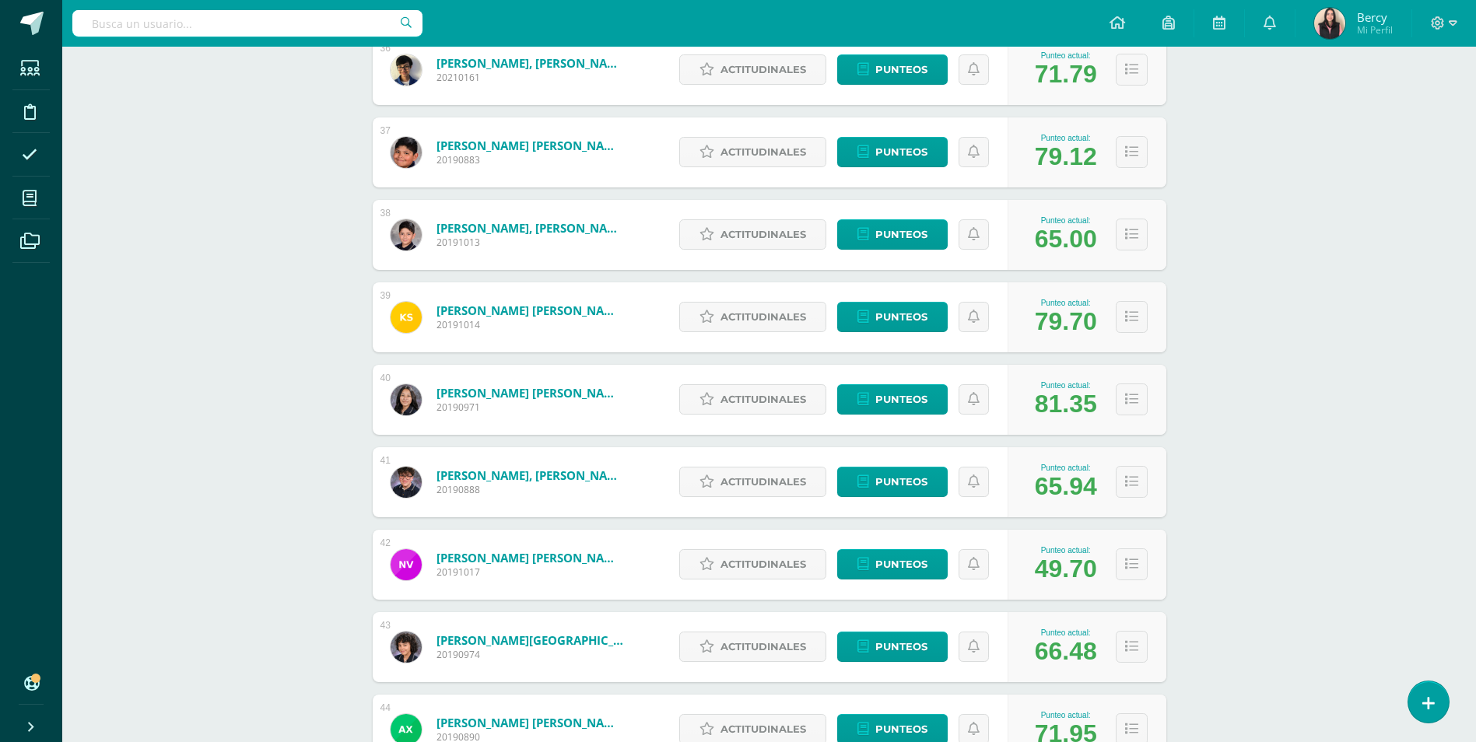
scroll to position [3326, 0]
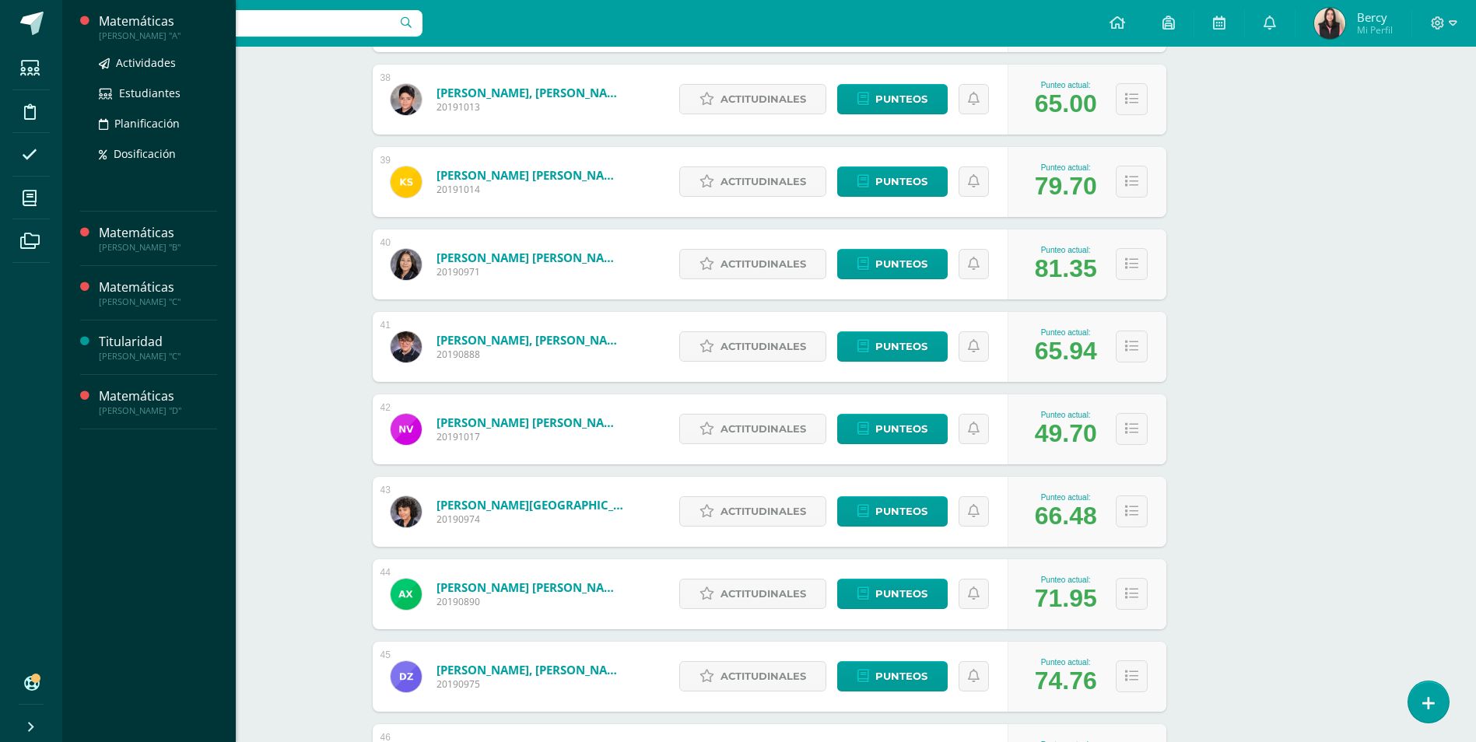
click at [135, 20] on div "Matemáticas" at bounding box center [158, 21] width 118 height 18
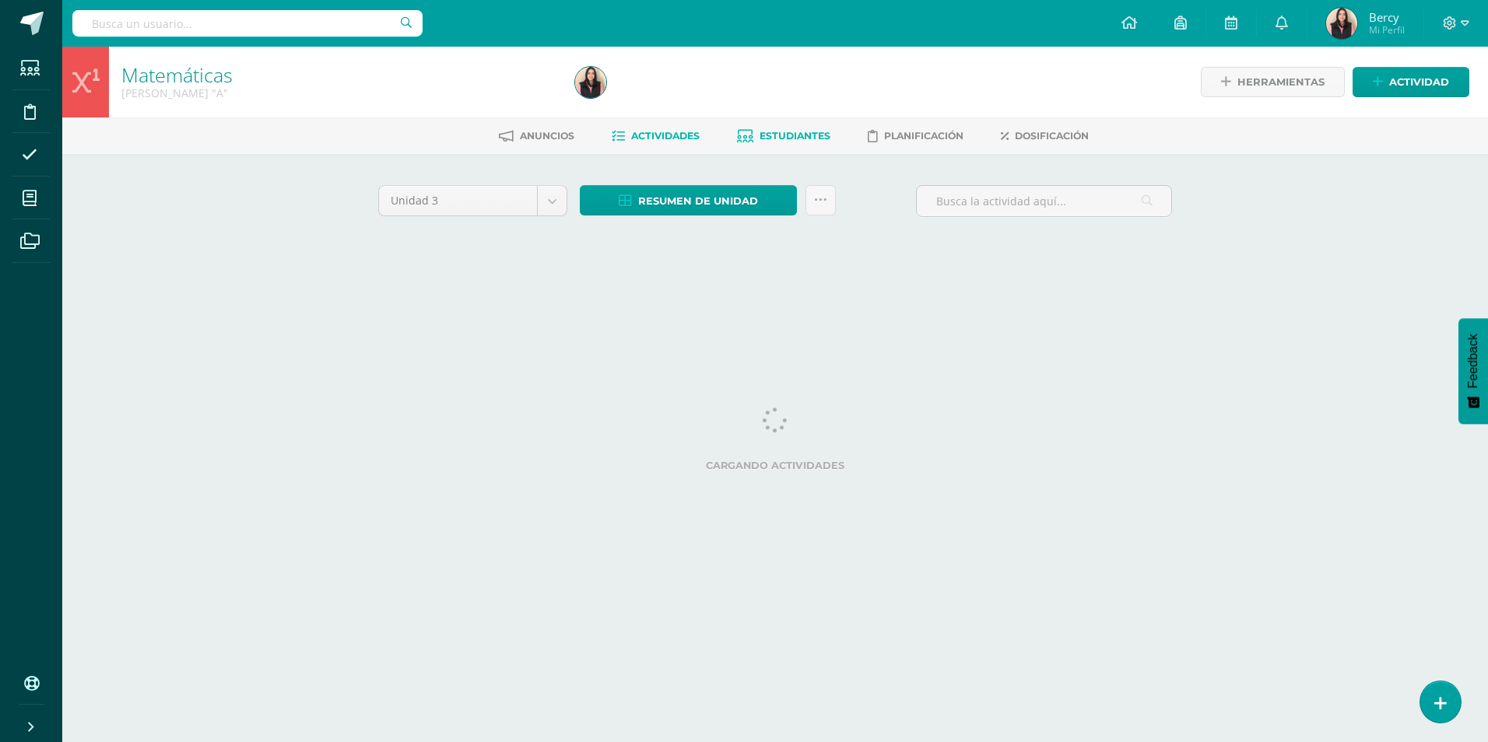
click at [807, 133] on span "Estudiantes" at bounding box center [795, 136] width 71 height 12
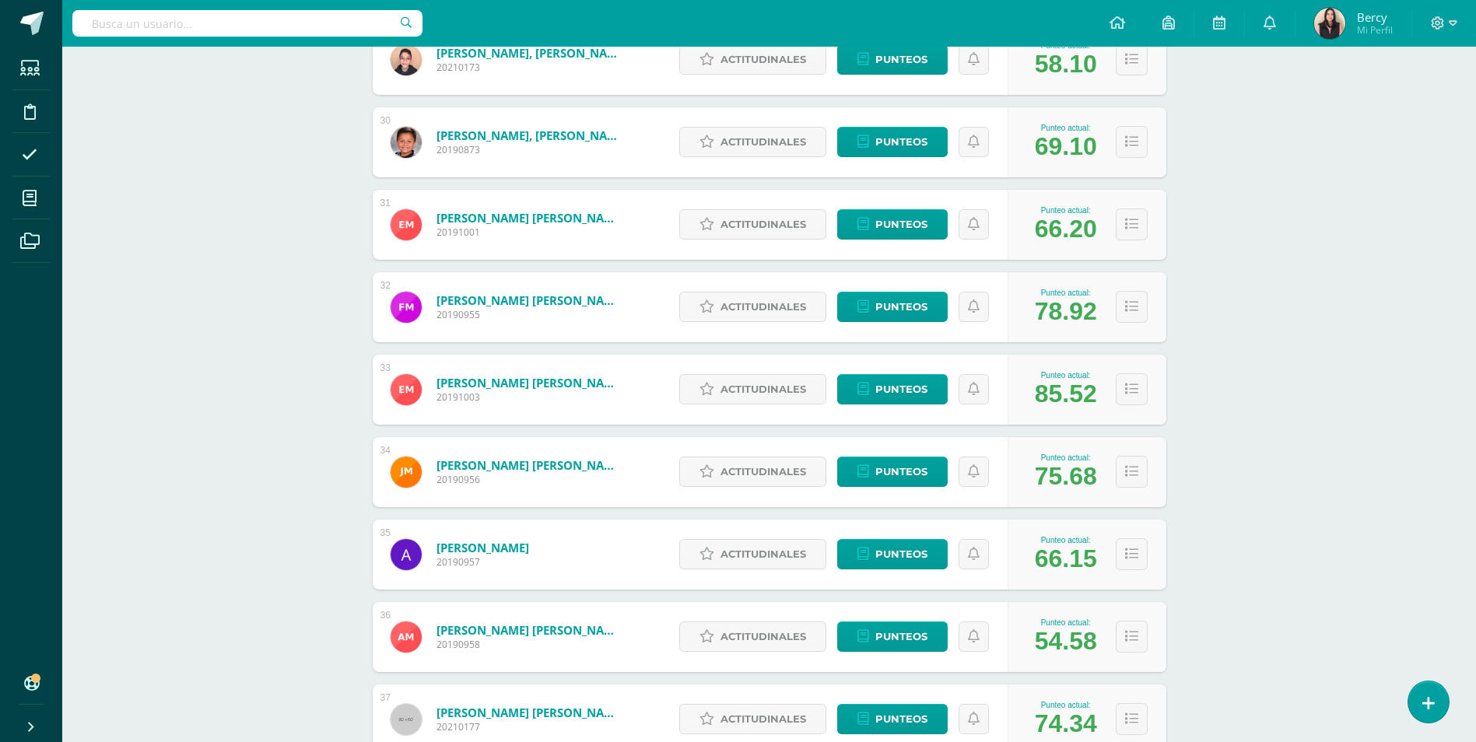
scroll to position [2935, 0]
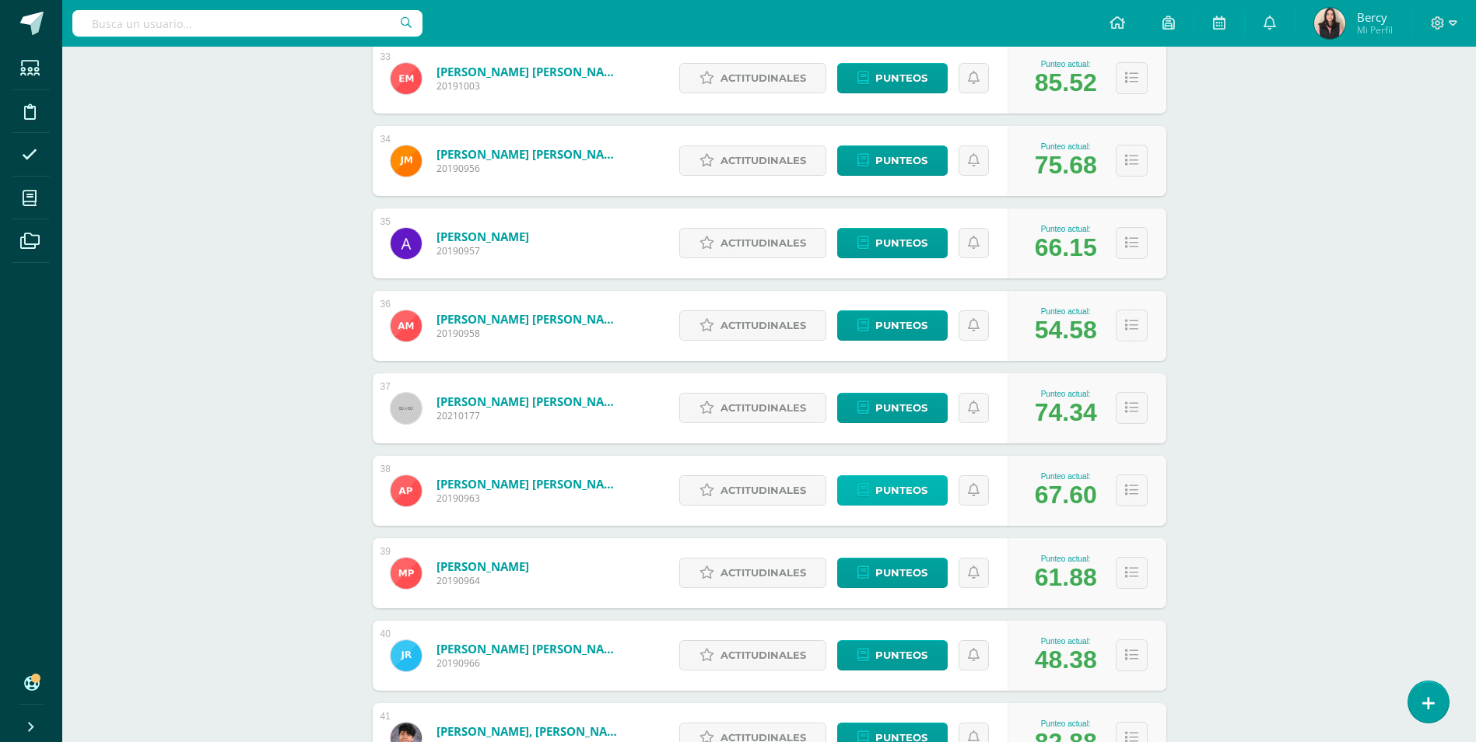
click at [879, 485] on span "Punteos" at bounding box center [902, 490] width 52 height 29
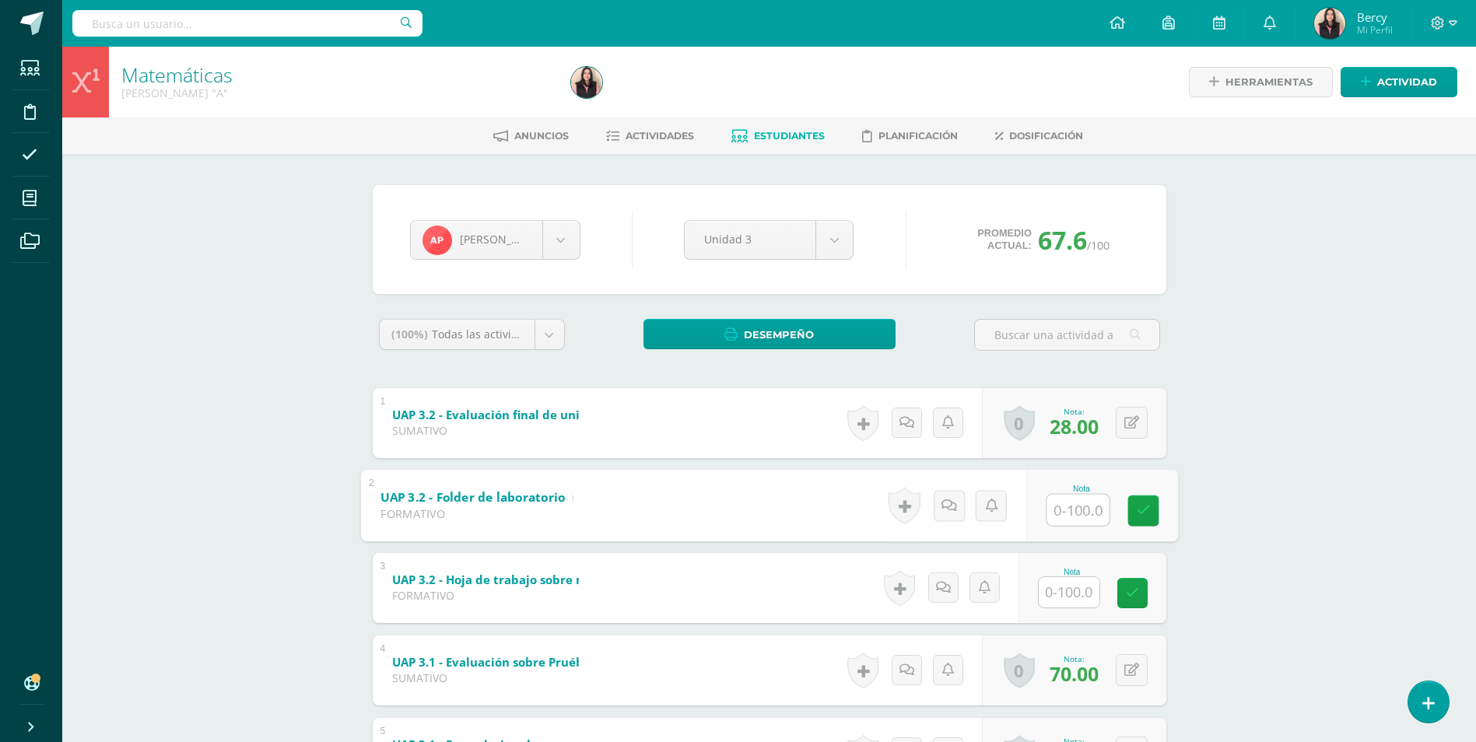
click at [1072, 515] on input "text" at bounding box center [1078, 509] width 62 height 31
type input "79"
click at [1142, 514] on icon at bounding box center [1143, 510] width 14 height 13
click at [1069, 598] on input "text" at bounding box center [1078, 592] width 62 height 31
type input "30"
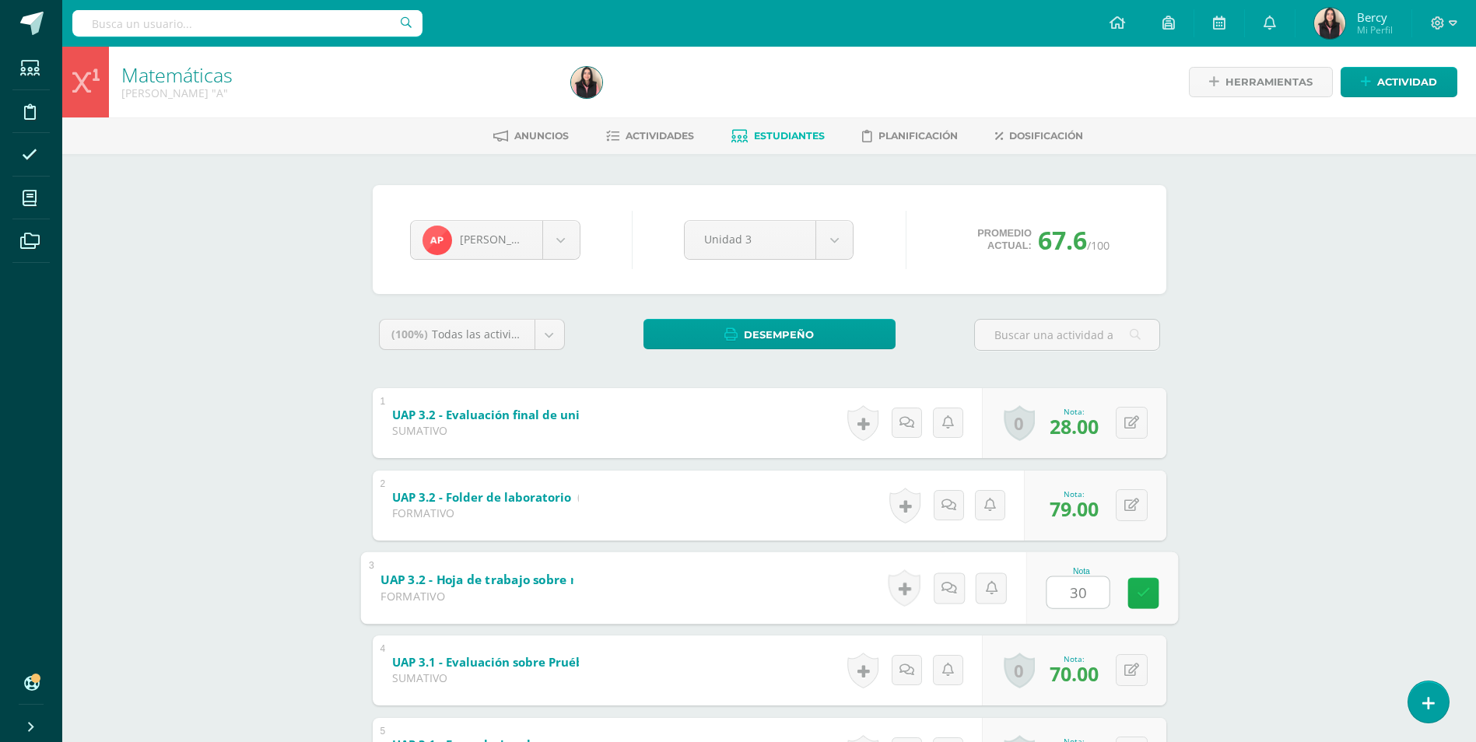
click at [1146, 602] on link at bounding box center [1143, 592] width 31 height 31
click at [1138, 587] on icon at bounding box center [1143, 587] width 16 height 13
click at [1097, 589] on icon at bounding box center [1101, 593] width 14 height 13
click at [1375, 362] on div "Matemáticas [PERSON_NAME] "A" Herramientas Detalle de asistencias Actividad Anu…" at bounding box center [769, 552] width 1414 height 1010
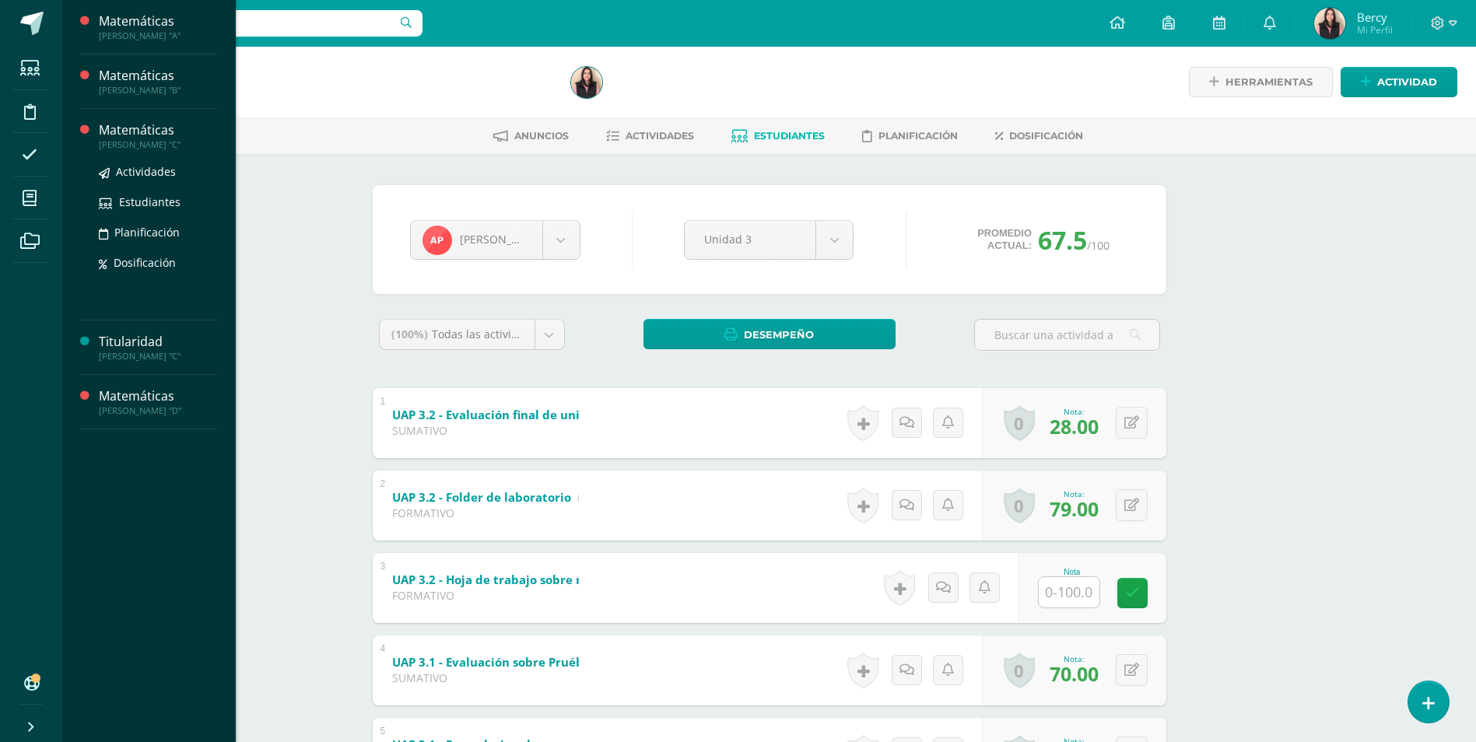
click at [152, 141] on div "[PERSON_NAME] "C"" at bounding box center [158, 144] width 118 height 11
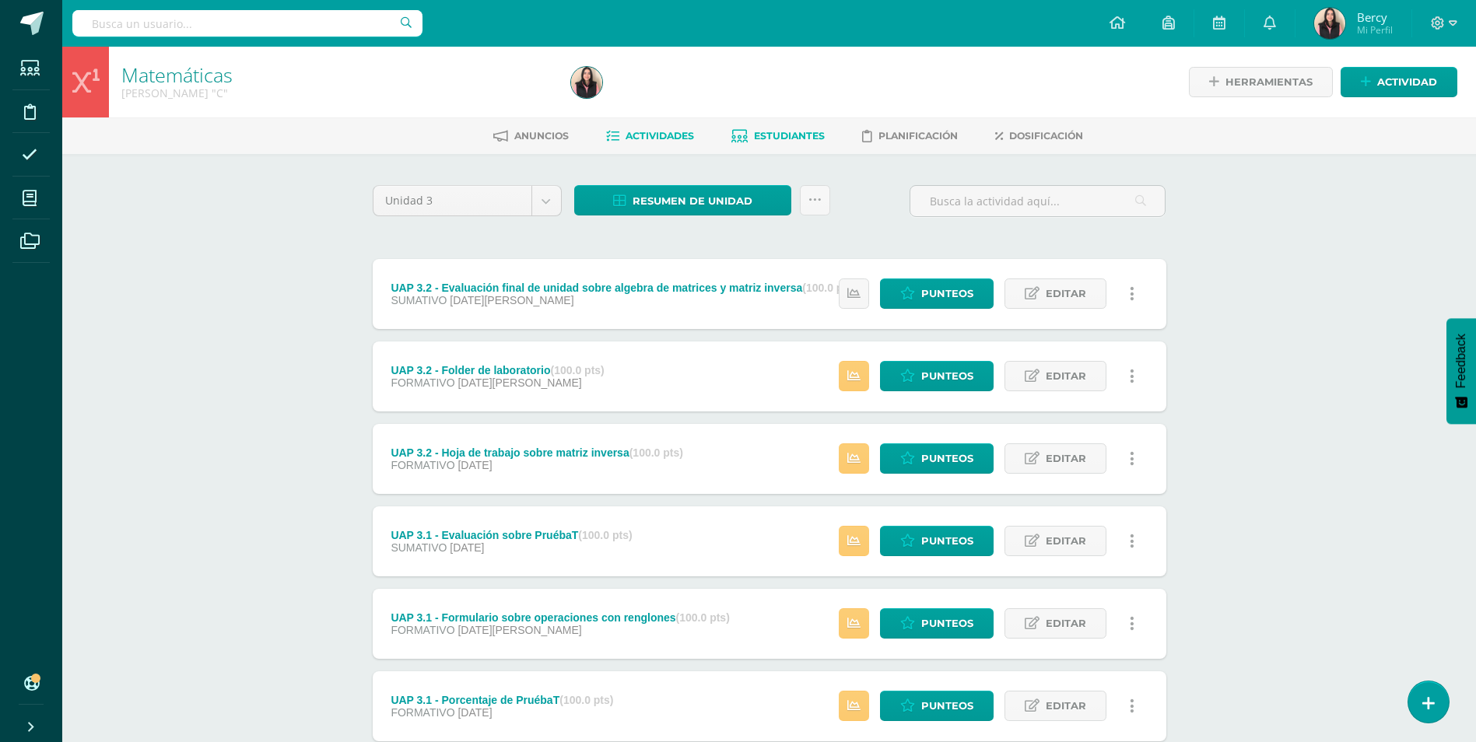
click at [755, 135] on span "Estudiantes" at bounding box center [789, 136] width 71 height 12
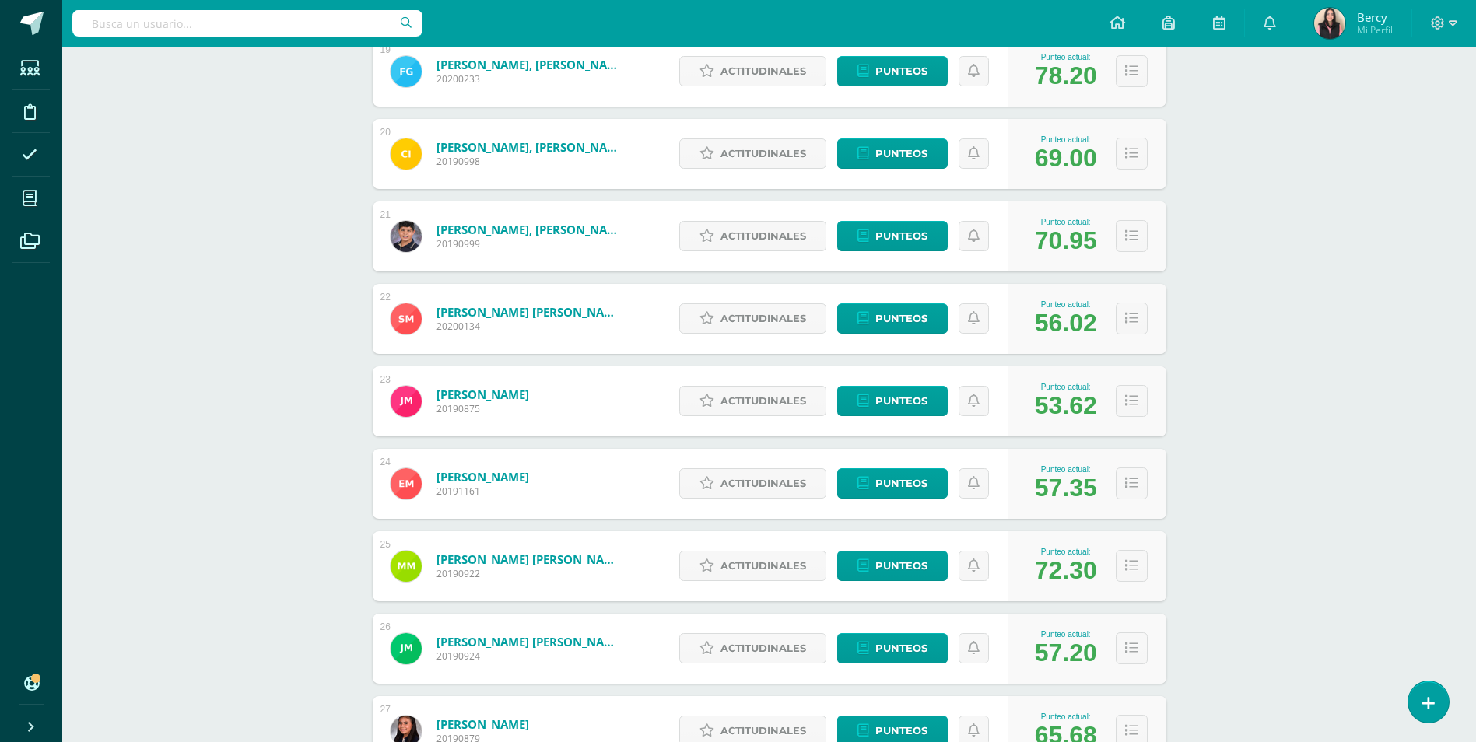
scroll to position [1721, 0]
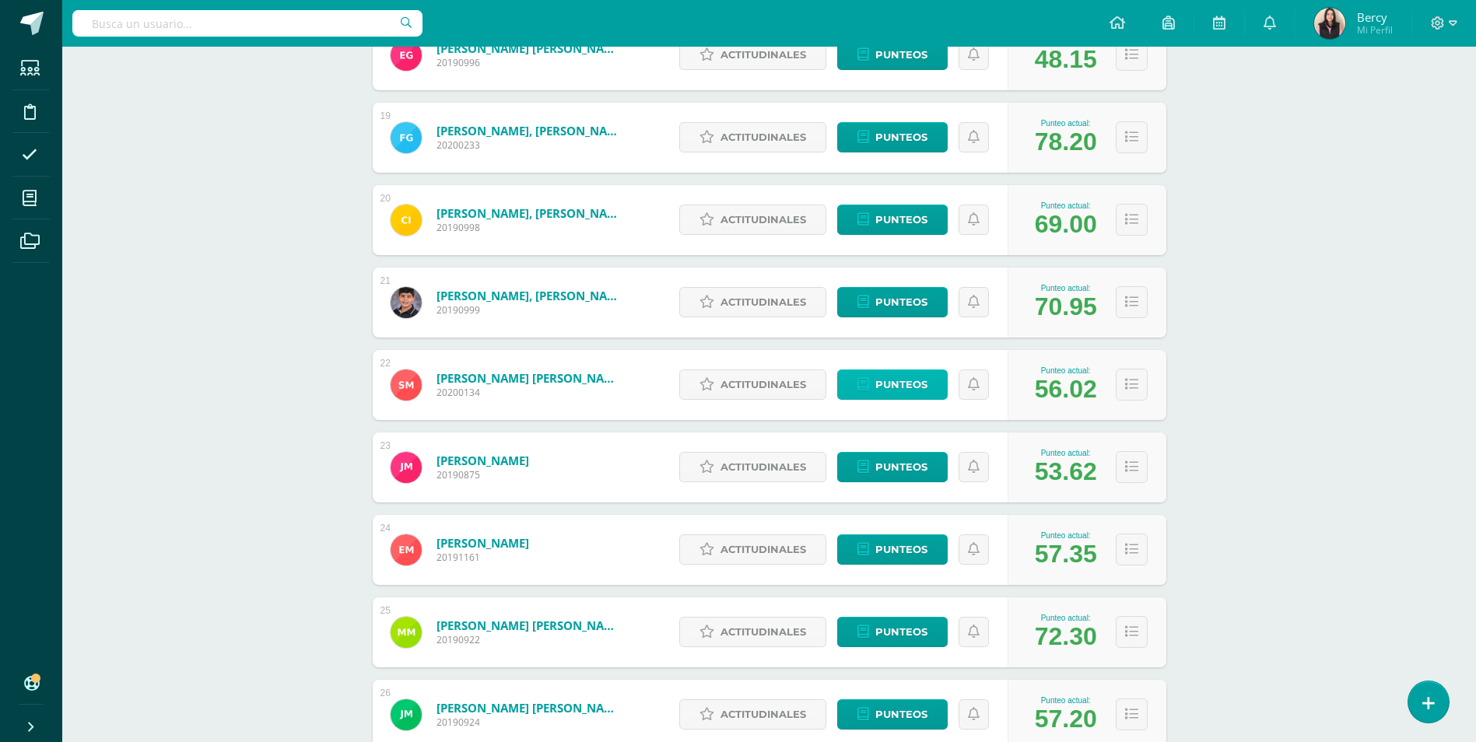
click at [907, 381] on span "Punteos" at bounding box center [902, 384] width 52 height 29
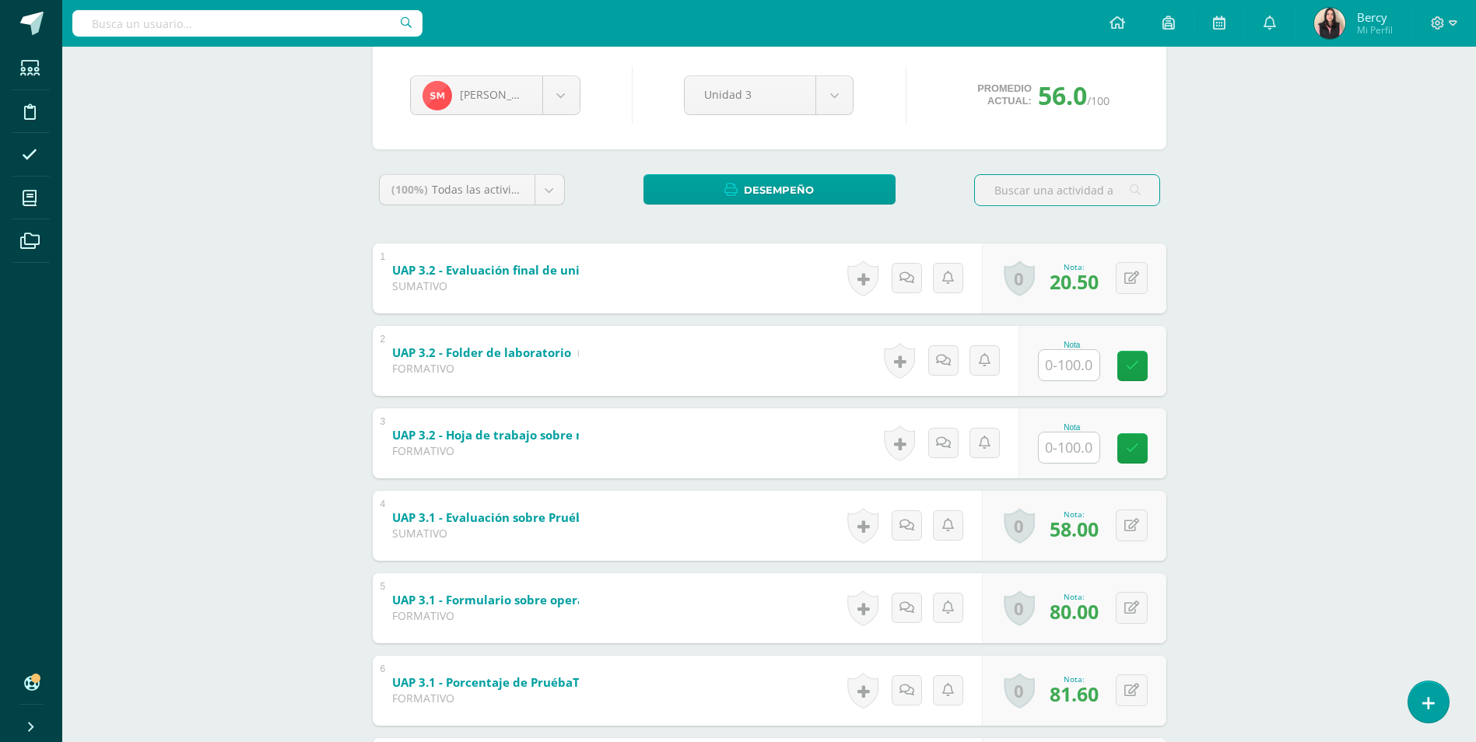
scroll to position [156, 0]
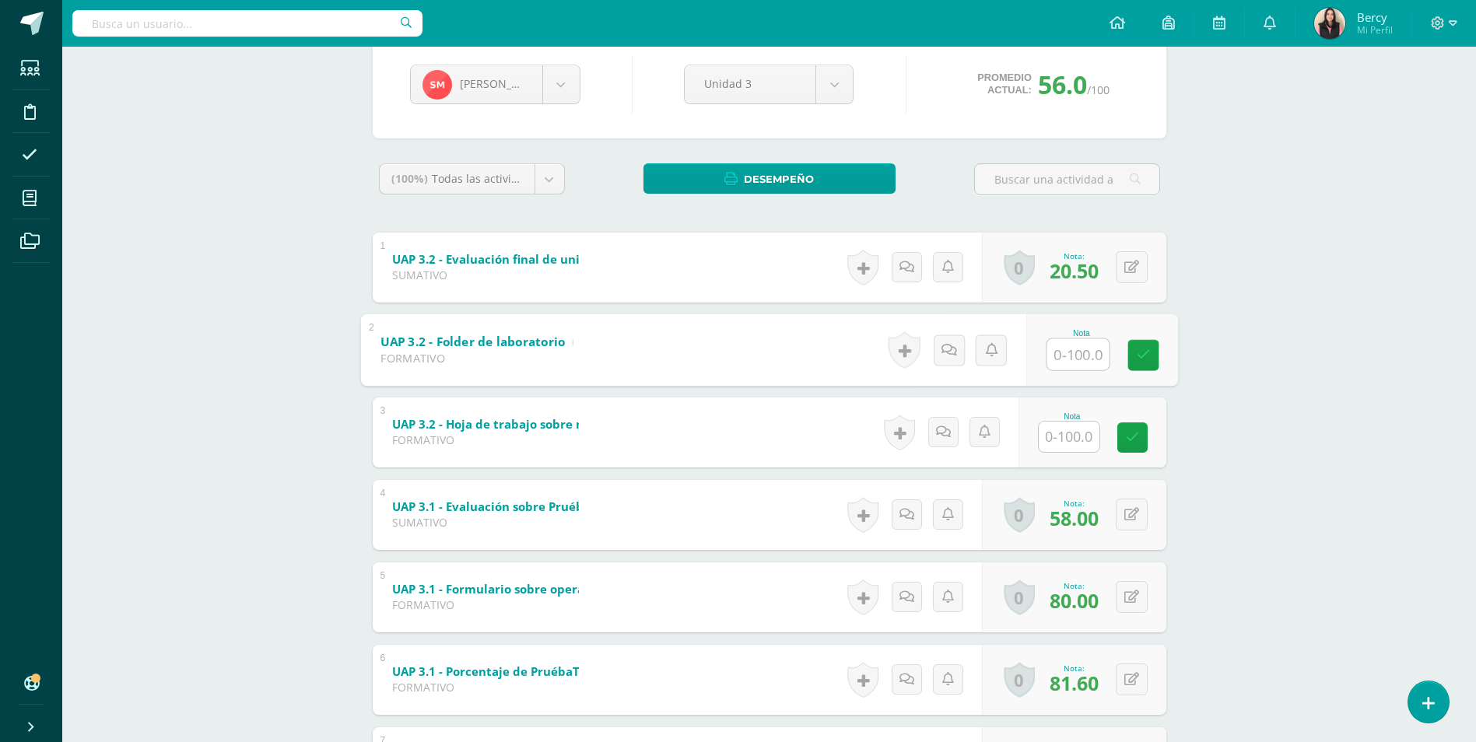
click at [1081, 353] on input "text" at bounding box center [1078, 354] width 62 height 31
type input "46"
click at [1079, 439] on input "text" at bounding box center [1078, 436] width 62 height 31
type input "30"
click at [215, 188] on div "Matemáticas [PERSON_NAME] "C" Herramientas Detalle de asistencias Actividad Anu…" at bounding box center [769, 396] width 1414 height 1010
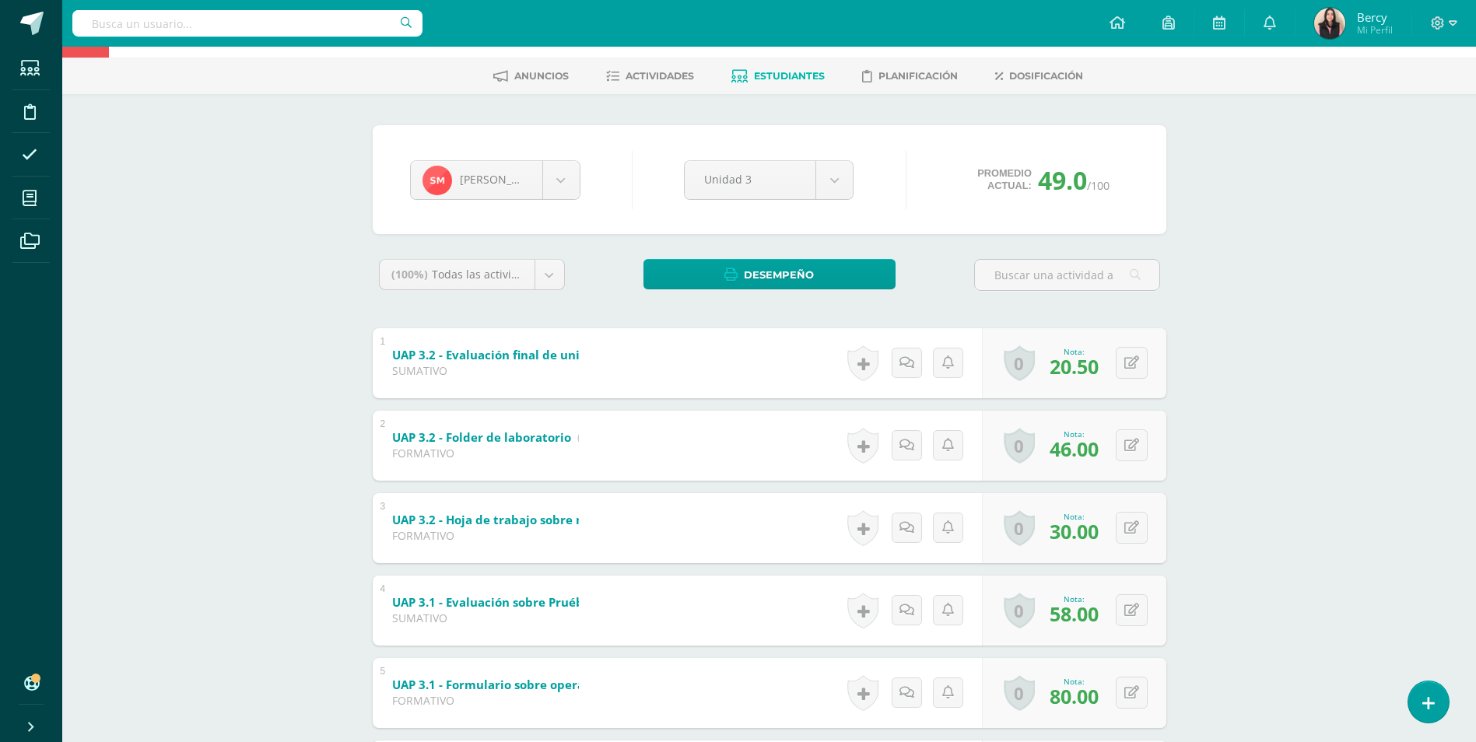
scroll to position [156, 0]
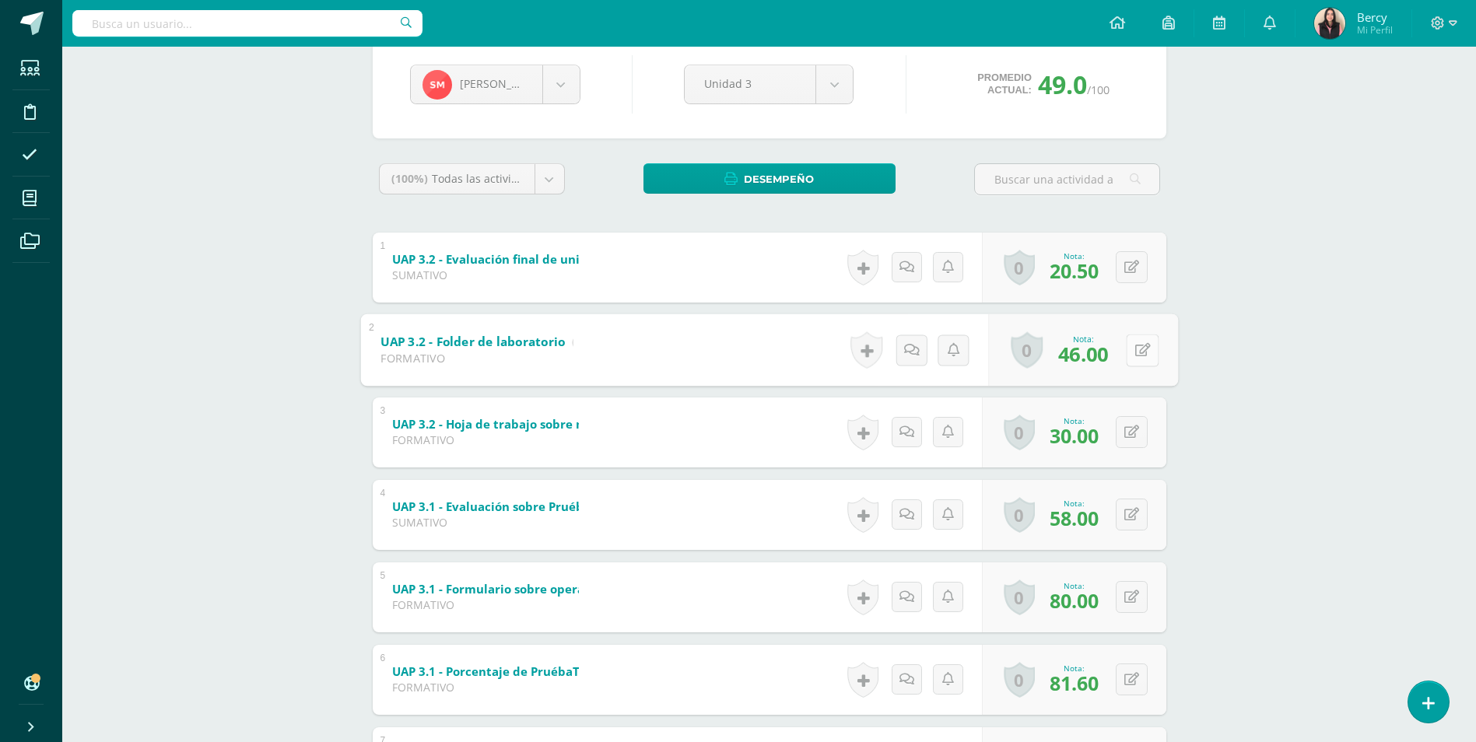
click at [1138, 341] on button at bounding box center [1142, 350] width 33 height 33
click at [1127, 436] on button at bounding box center [1142, 432] width 33 height 33
type input "50"
click at [1100, 451] on link at bounding box center [1101, 437] width 31 height 31
click at [1136, 353] on icon at bounding box center [1143, 349] width 16 height 13
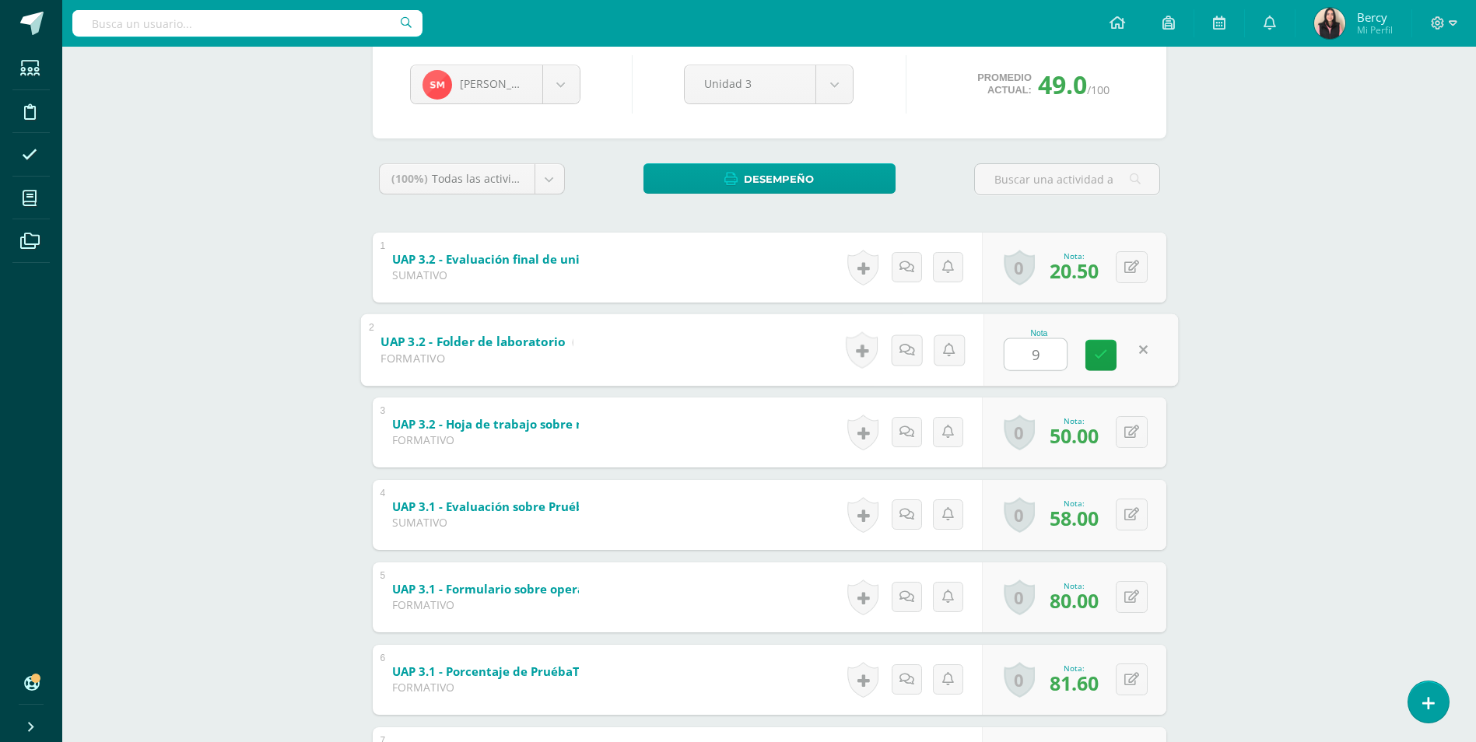
type input "96"
click at [1100, 365] on link at bounding box center [1101, 354] width 31 height 31
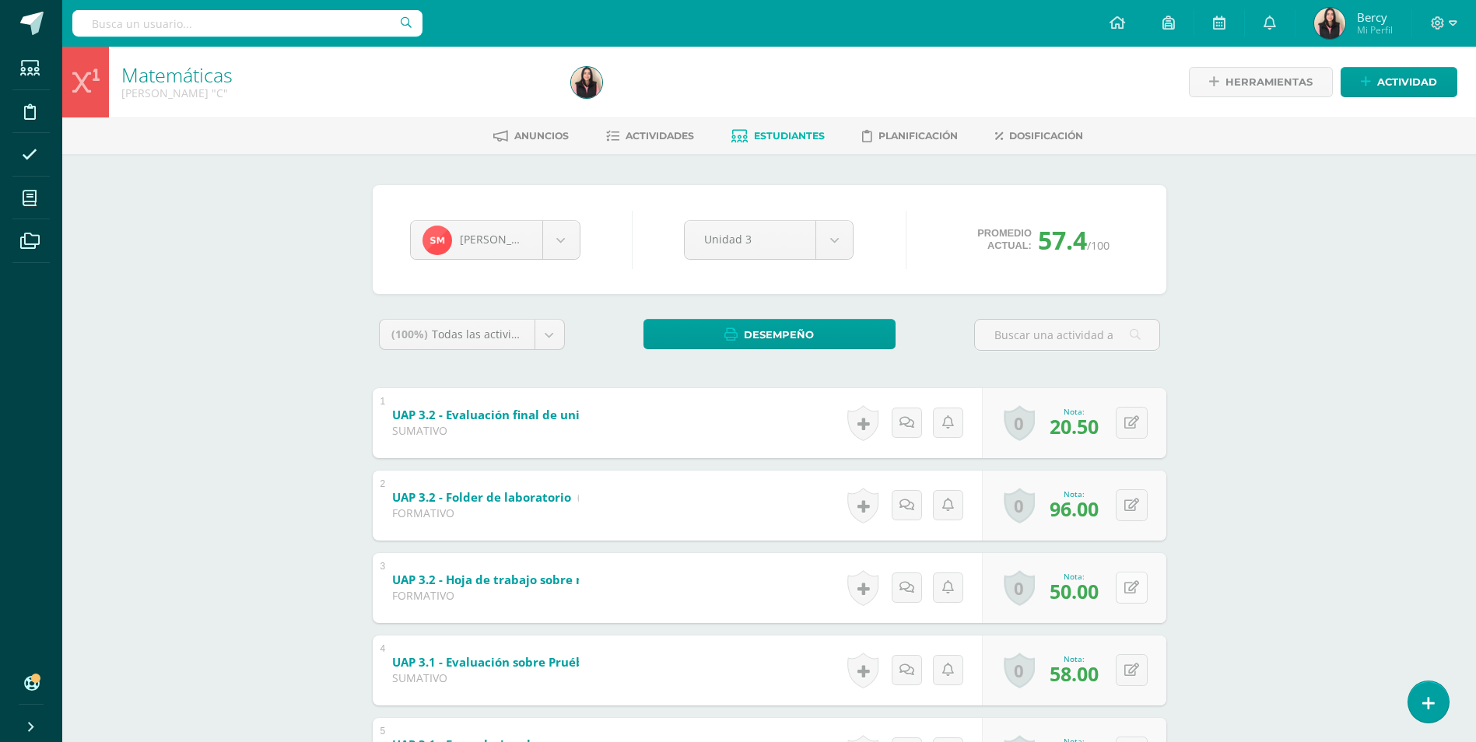
click at [1135, 584] on icon at bounding box center [1132, 587] width 15 height 13
click at [1109, 584] on link at bounding box center [1101, 592] width 31 height 31
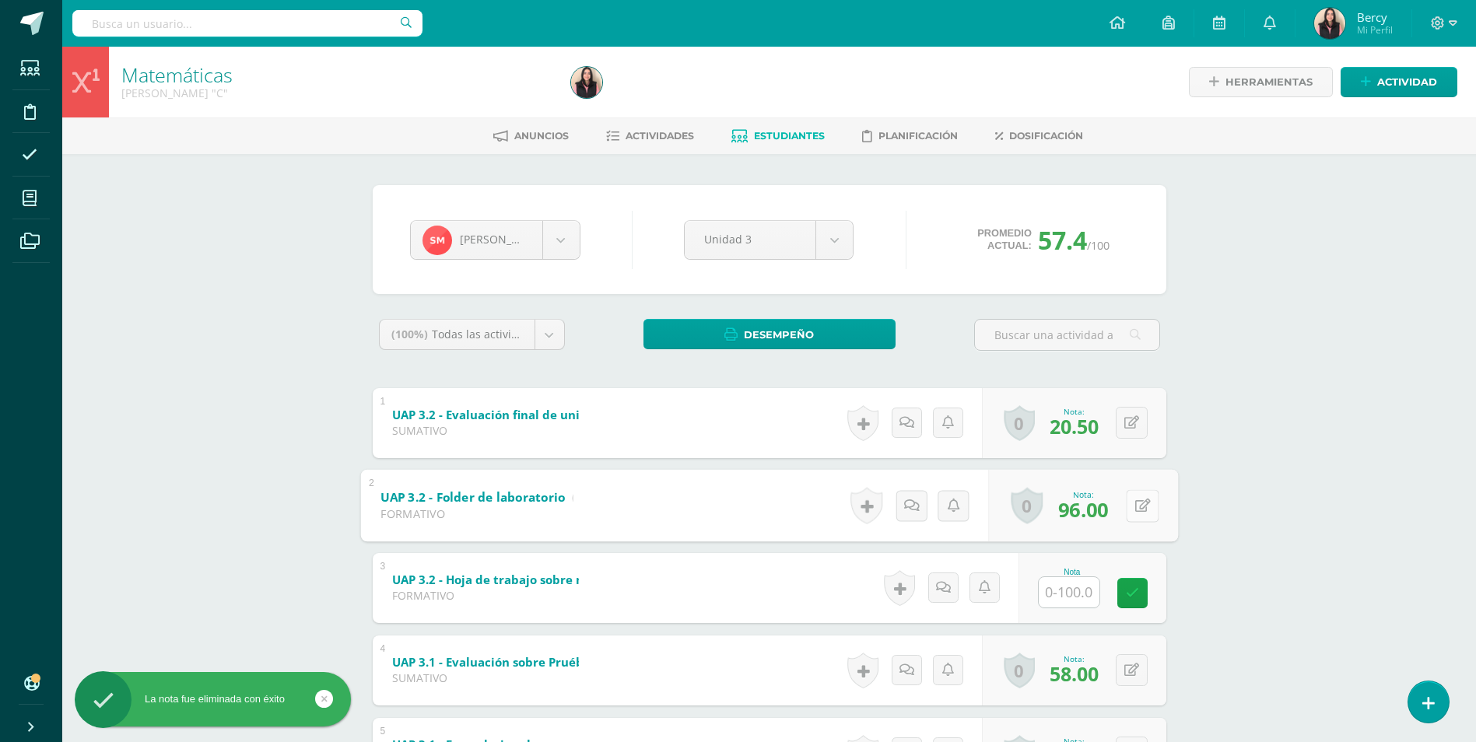
click at [1135, 507] on icon at bounding box center [1143, 505] width 16 height 13
click at [1107, 511] on link at bounding box center [1101, 510] width 31 height 31
click at [1091, 511] on input "text" at bounding box center [1078, 509] width 62 height 31
type input "100"
click at [1068, 597] on input "text" at bounding box center [1069, 592] width 61 height 30
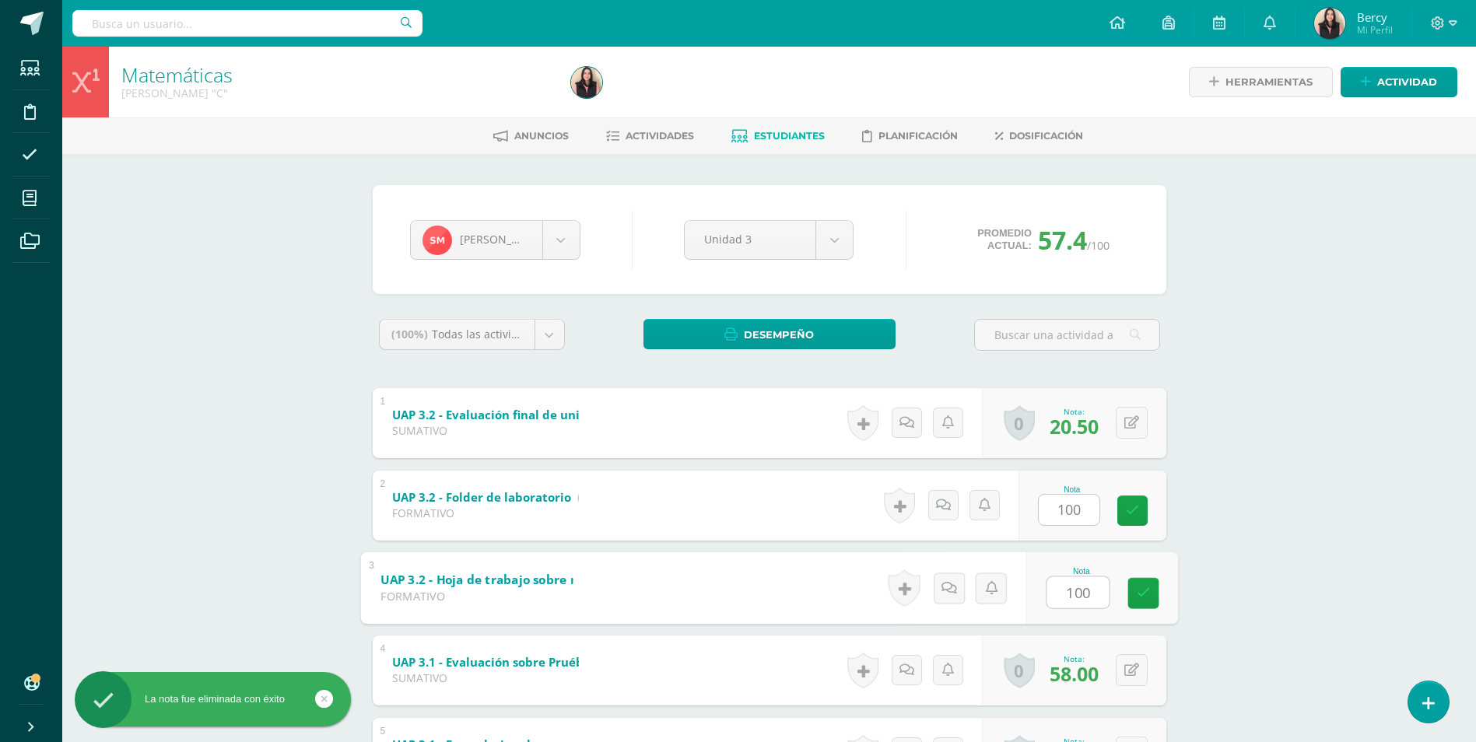
type input "100"
click at [311, 440] on div "Matemáticas [PERSON_NAME] "C" Herramientas Detalle de asistencias Actividad Anu…" at bounding box center [769, 552] width 1414 height 1010
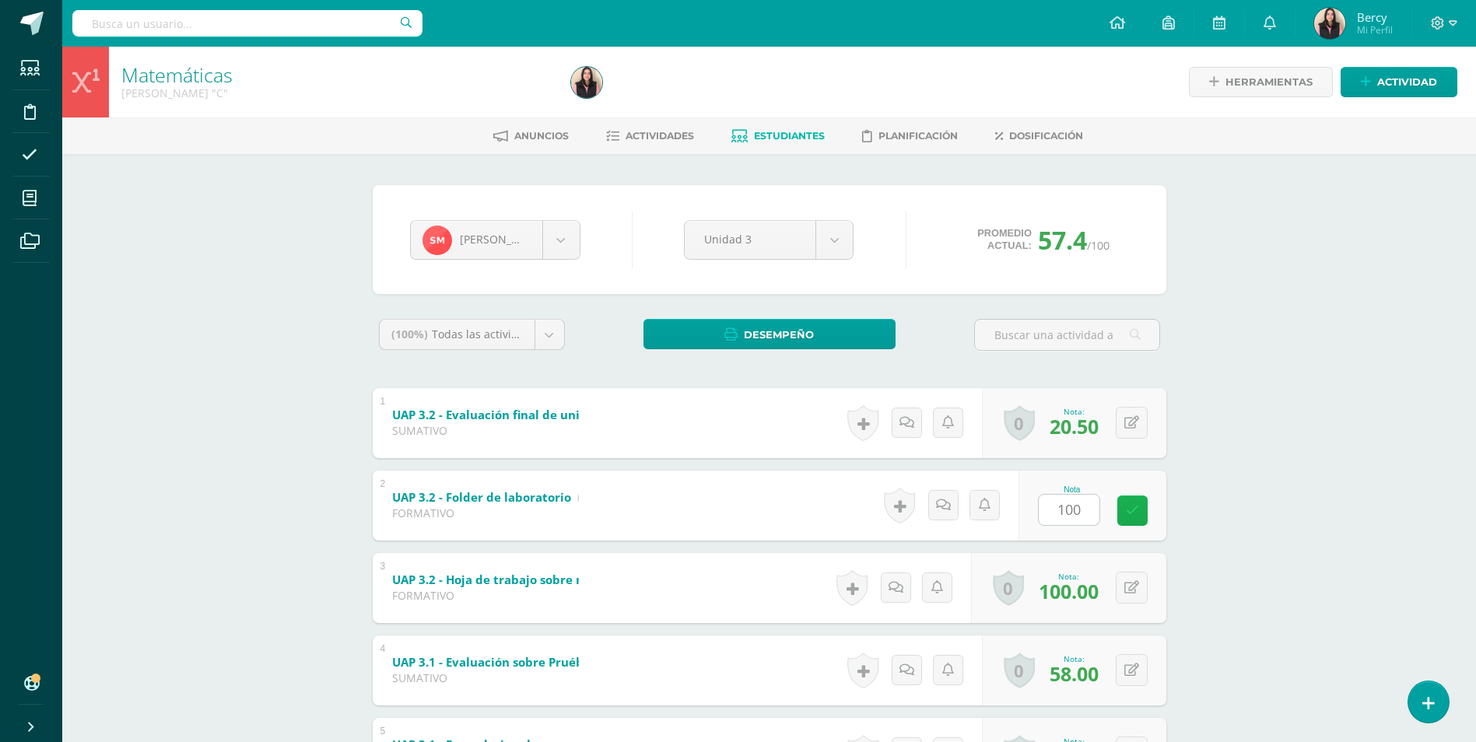
click at [1127, 520] on link at bounding box center [1133, 511] width 30 height 30
click at [1122, 587] on div "0 [GEOGRAPHIC_DATA] Logros obtenidos Aún no hay logros agregados Nota: 100.00" at bounding box center [1068, 588] width 195 height 70
drag, startPoint x: 1167, startPoint y: 584, endPoint x: 1146, endPoint y: 584, distance: 21.8
click at [1164, 584] on div "0 [GEOGRAPHIC_DATA] Logros obtenidos Aún no hay logros agregados Nota: 100.00" at bounding box center [1077, 588] width 201 height 72
click at [1143, 584] on button at bounding box center [1142, 588] width 33 height 33
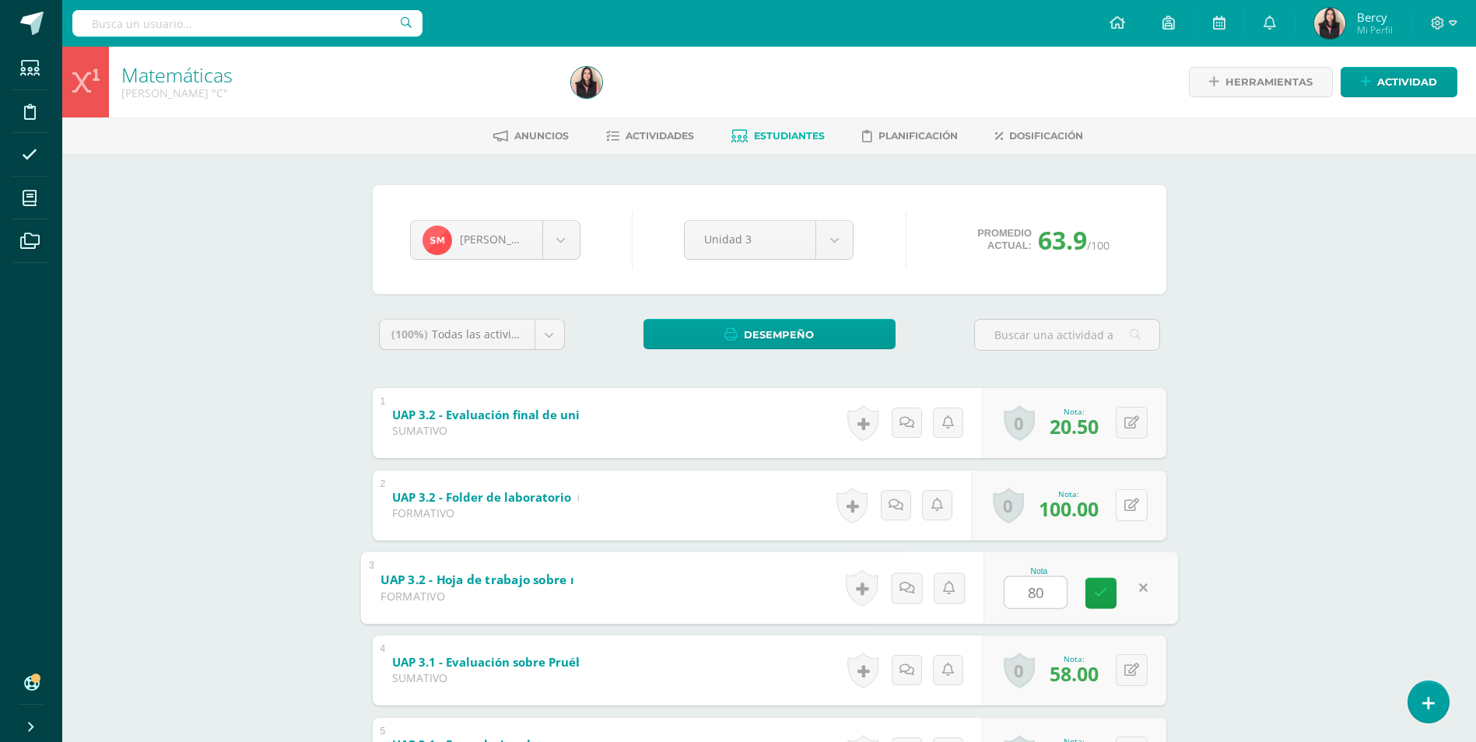
type input "80"
click at [1122, 501] on div "0 [GEOGRAPHIC_DATA] Logros obtenidos Aún no hay logros agregados Nota: 100.00" at bounding box center [1077, 505] width 201 height 72
click at [1136, 499] on icon at bounding box center [1143, 505] width 16 height 13
type input "96"
drag, startPoint x: 1100, startPoint y: 515, endPoint x: 870, endPoint y: 33, distance: 534.7
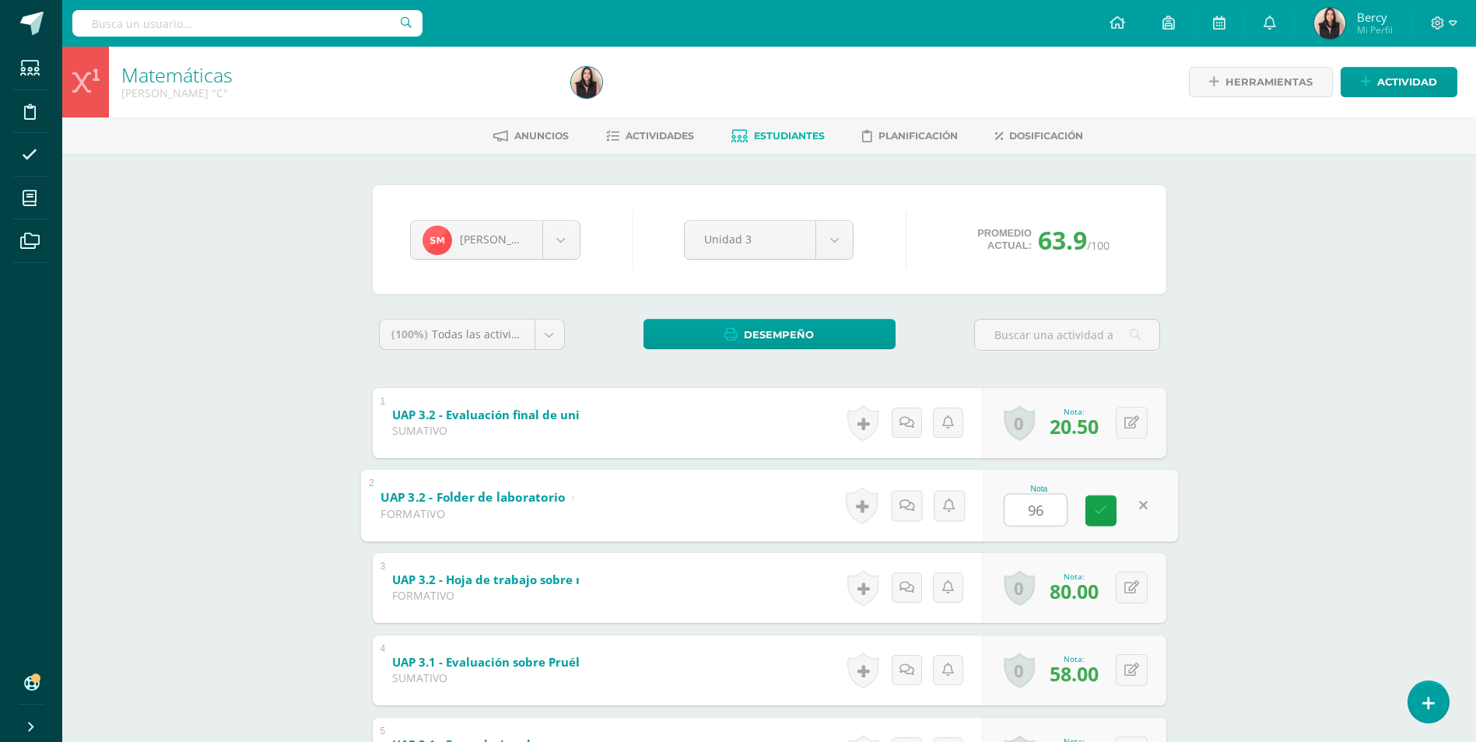
click at [1089, 504] on link at bounding box center [1101, 510] width 31 height 31
click at [1132, 494] on button at bounding box center [1132, 506] width 32 height 32
click at [1125, 586] on div "0 Logros Logros obtenidos Aún no hay logros agregados Nota: 80.00" at bounding box center [1083, 588] width 190 height 72
click at [1140, 589] on icon at bounding box center [1143, 587] width 16 height 13
click at [1111, 592] on link at bounding box center [1101, 592] width 31 height 31
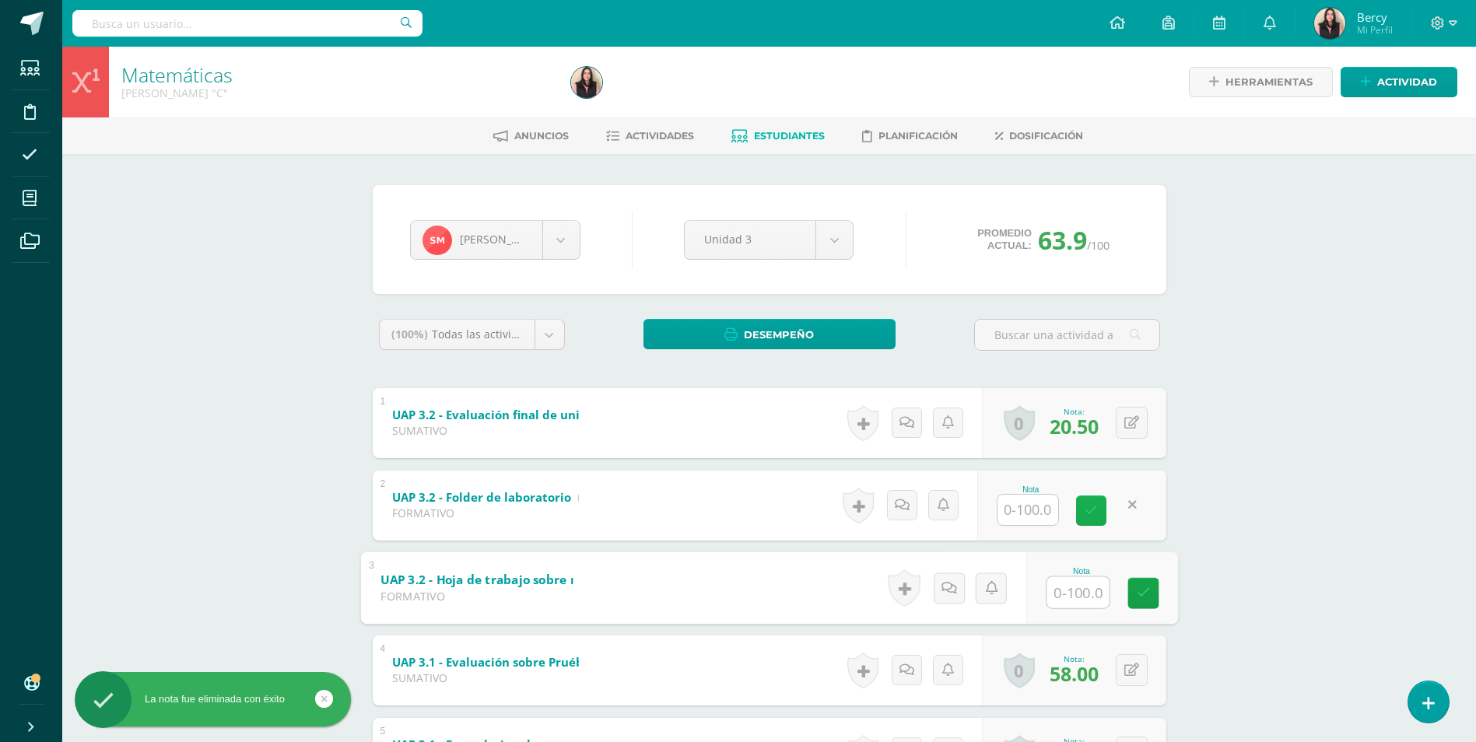
click at [1095, 503] on link at bounding box center [1091, 511] width 30 height 30
click at [1203, 522] on div "Matemáticas Quinto Bachillerato "C" Herramientas Detalle de asistencias Activid…" at bounding box center [769, 552] width 1414 height 1010
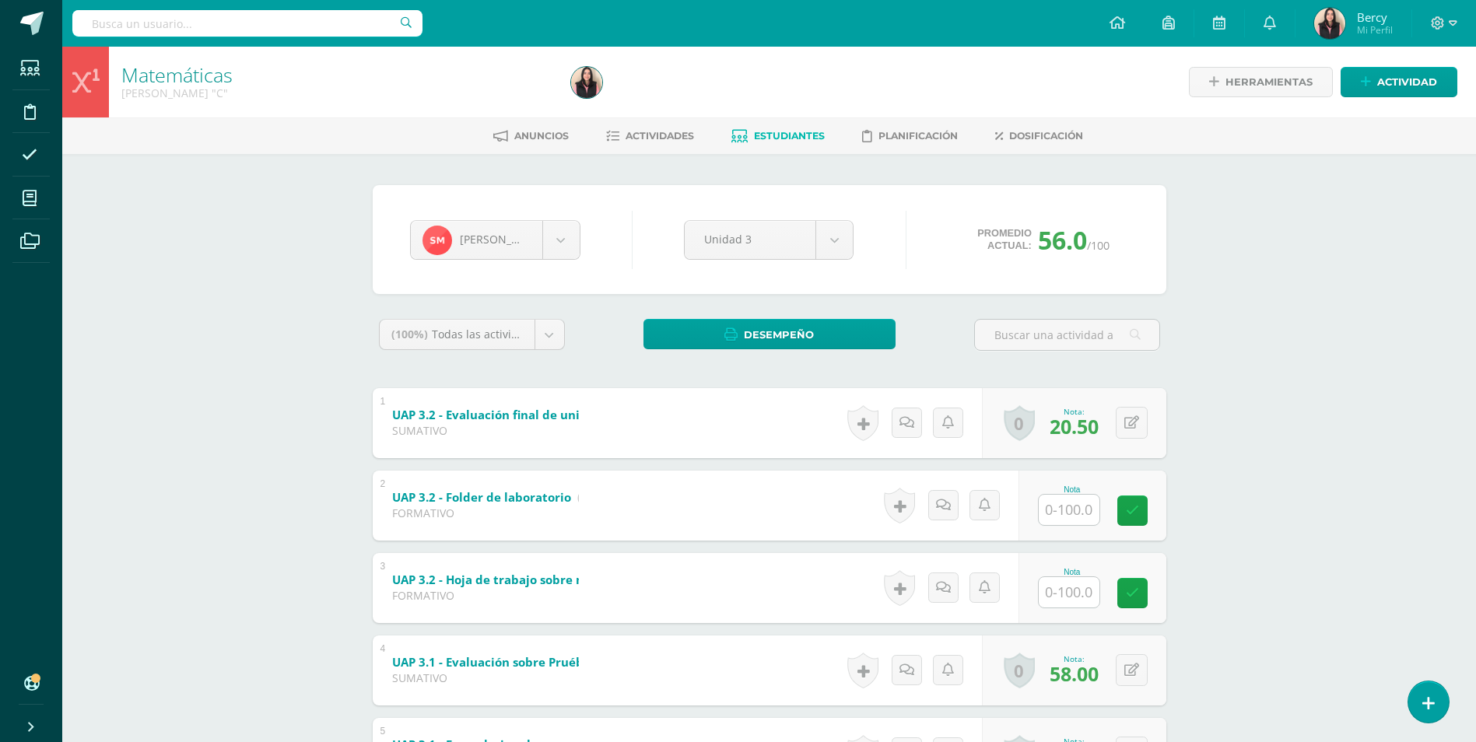
click at [1281, 449] on div "Matemáticas Quinto Bachillerato "C" Herramientas Detalle de asistencias Activid…" at bounding box center [769, 552] width 1414 height 1010
click at [275, 234] on div "Matemáticas Quinto Bachillerato "C" Herramientas Detalle de asistencias Activid…" at bounding box center [769, 552] width 1414 height 1010
click at [338, 467] on div "Matemáticas Quinto Bachillerato "C" Herramientas Detalle de asistencias Activid…" at bounding box center [769, 552] width 1414 height 1010
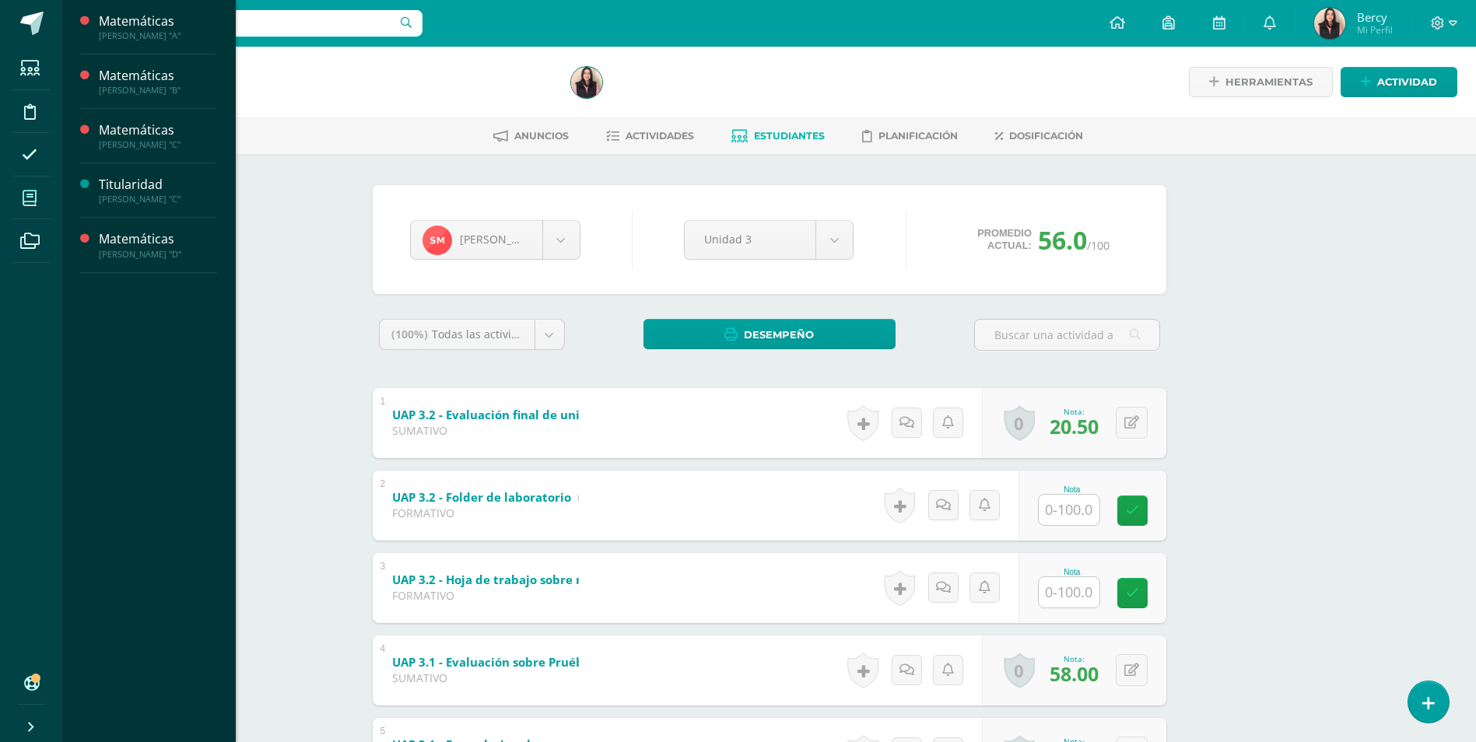
click at [37, 195] on span at bounding box center [29, 198] width 35 height 35
